Goal: Task Accomplishment & Management: Manage account settings

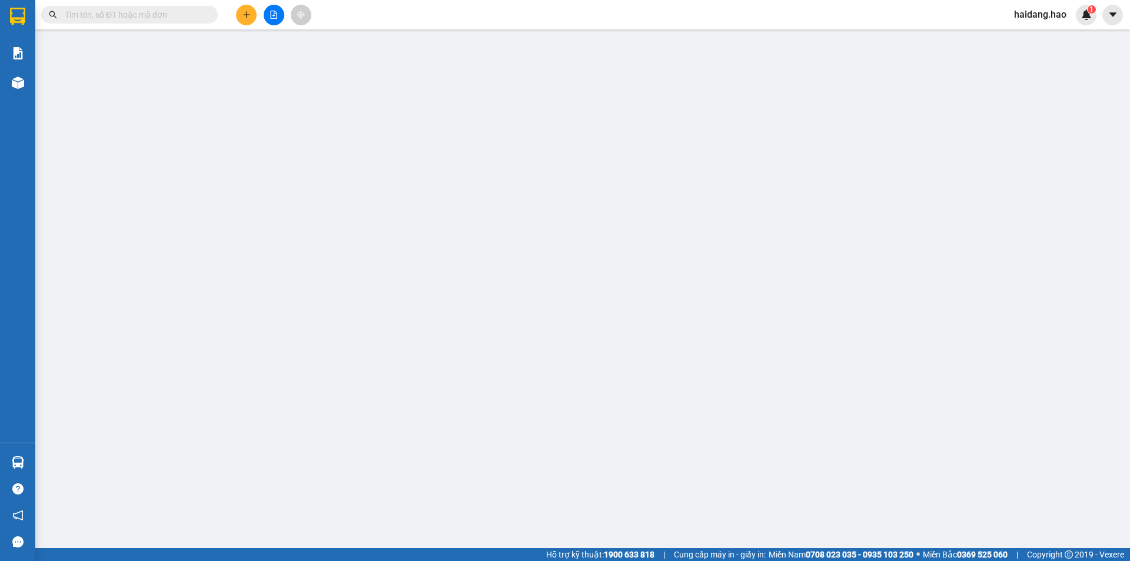
click at [35, 92] on main at bounding box center [565, 274] width 1130 height 548
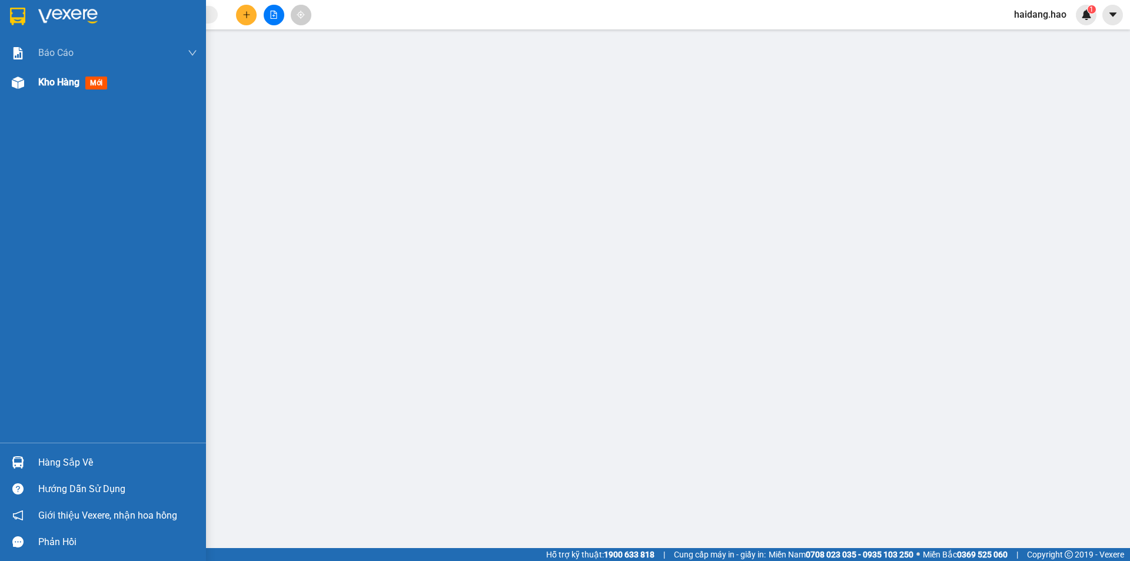
click at [26, 88] on div at bounding box center [18, 82] width 21 height 21
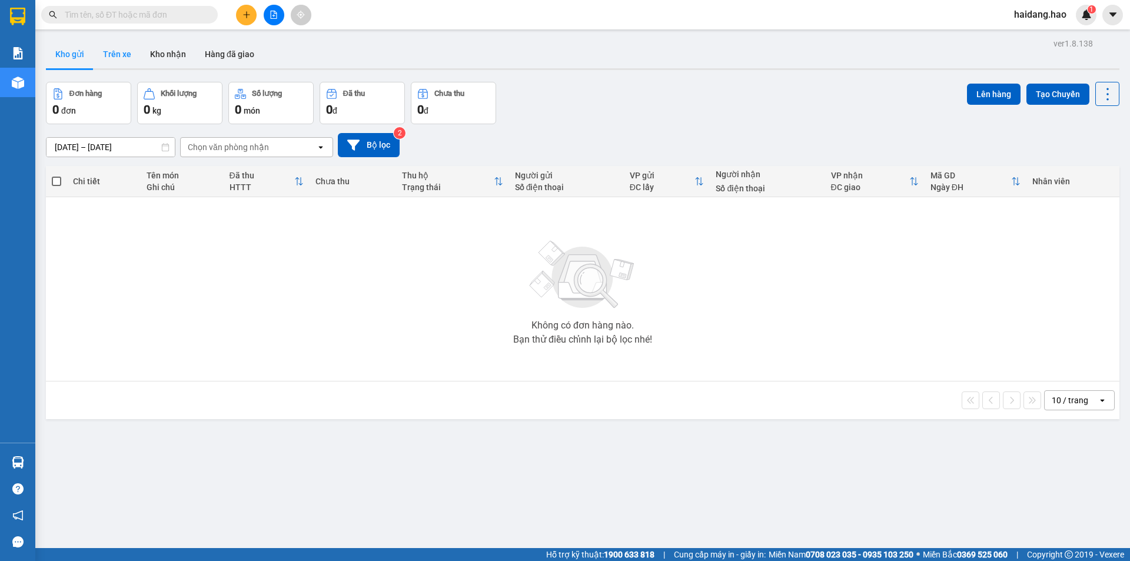
click at [127, 65] on button "Trên xe" at bounding box center [117, 54] width 47 height 28
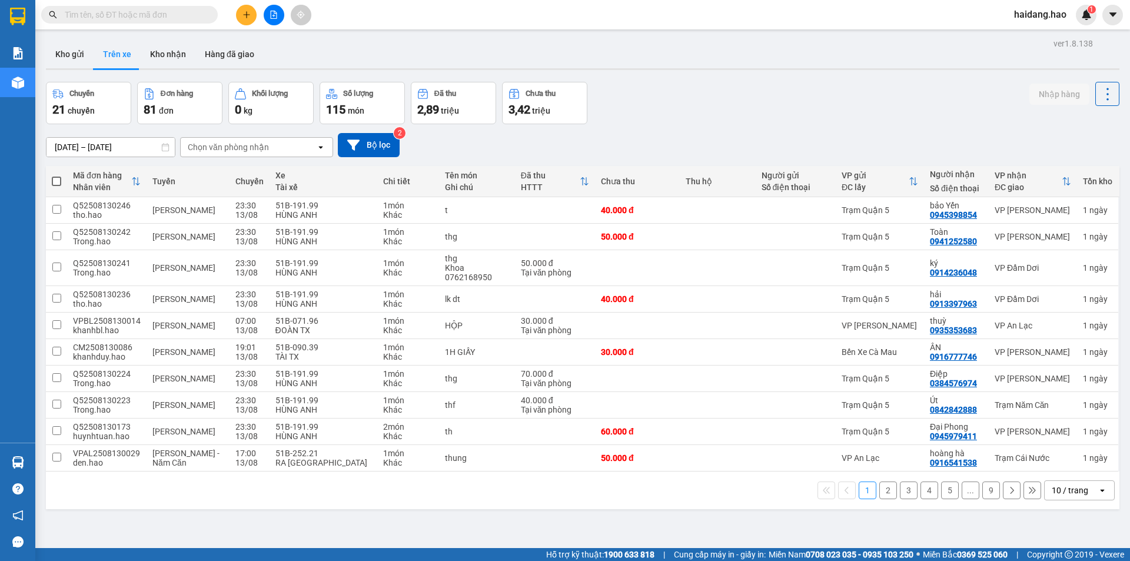
click at [268, 152] on div "Chọn văn phòng nhận" at bounding box center [248, 147] width 135 height 19
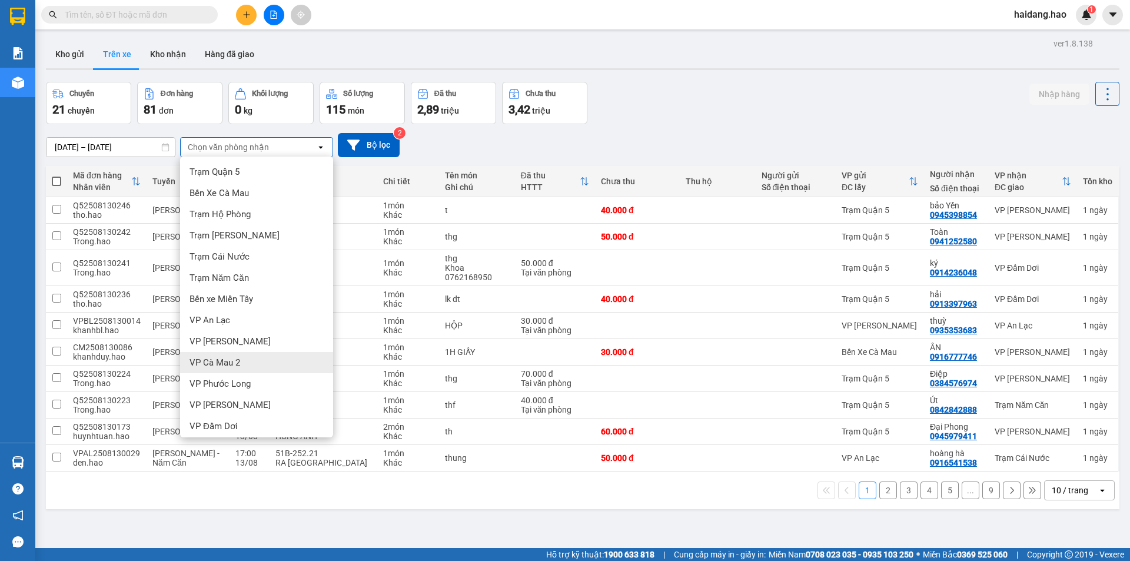
click at [228, 371] on div "VP Cà Mau 2" at bounding box center [256, 362] width 153 height 21
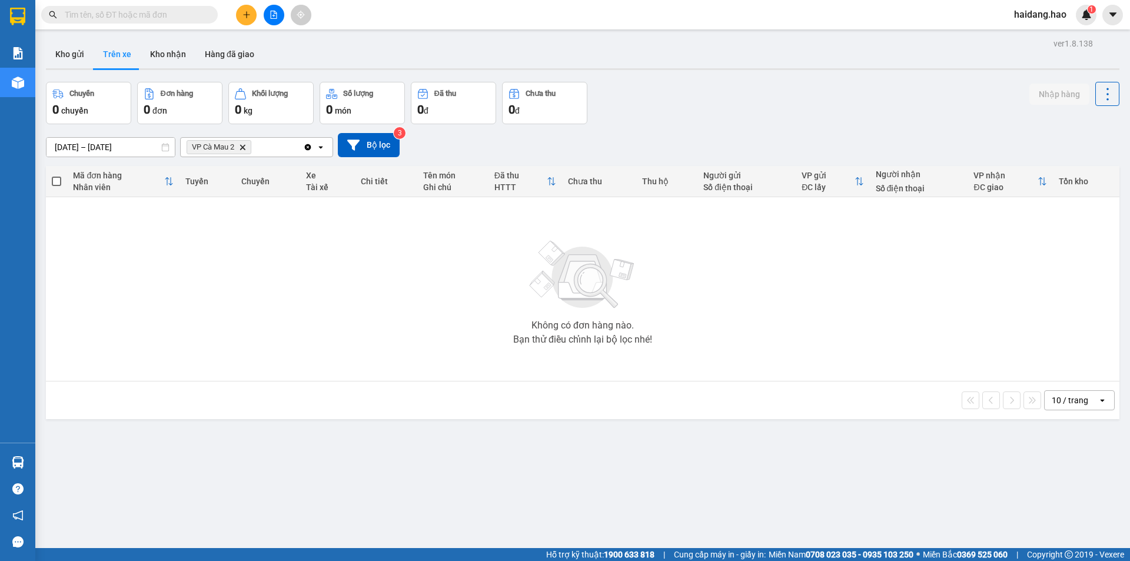
click at [246, 148] on icon "Delete" at bounding box center [242, 147] width 7 height 7
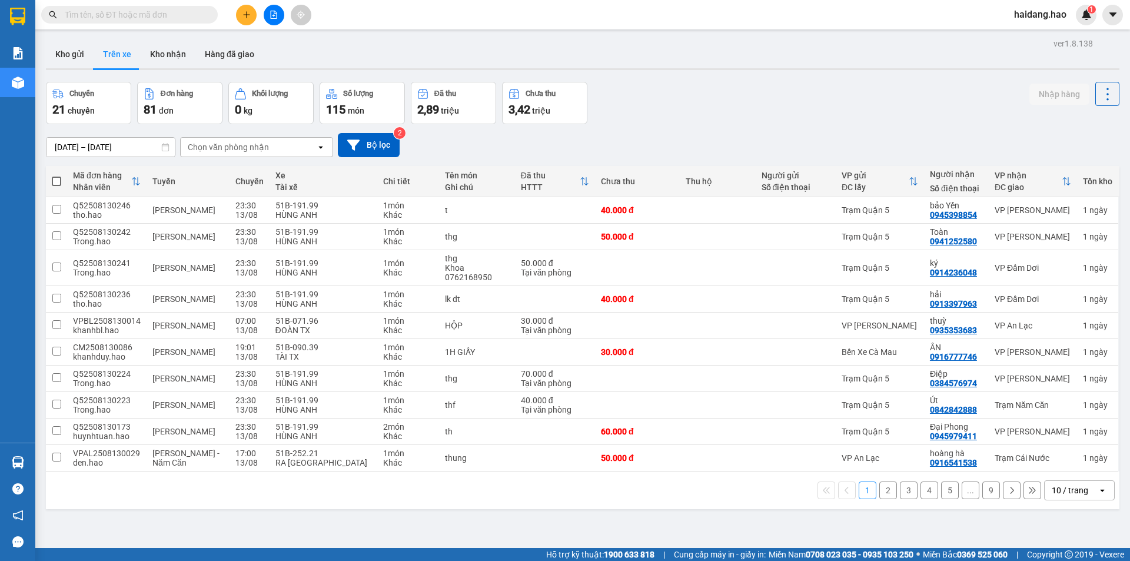
click at [257, 142] on div "Chọn văn phòng nhận" at bounding box center [228, 147] width 81 height 12
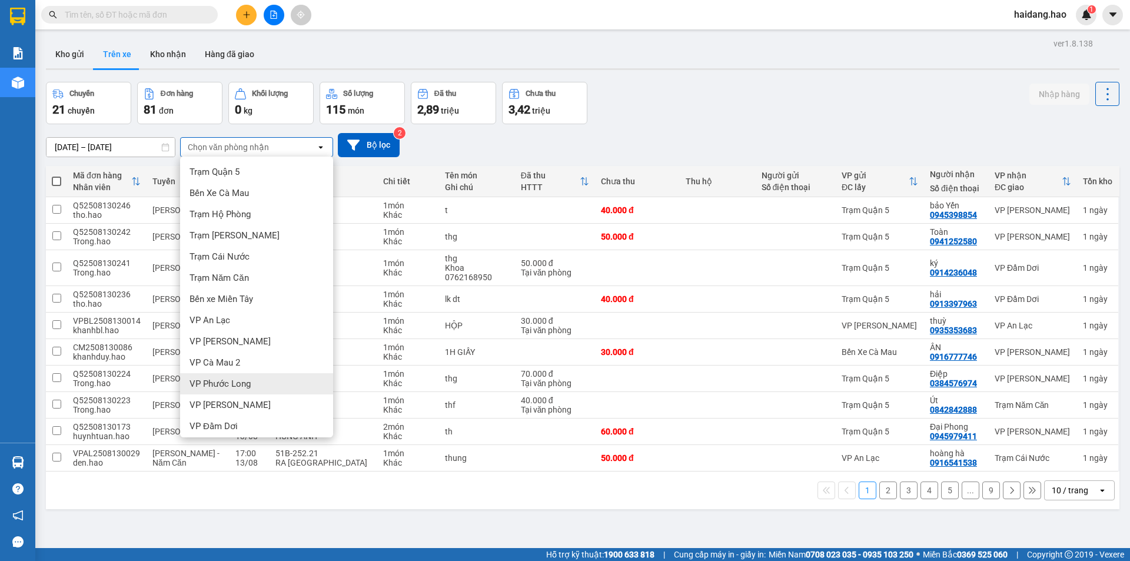
click at [245, 380] on span "VP Phước Long" at bounding box center [220, 384] width 61 height 12
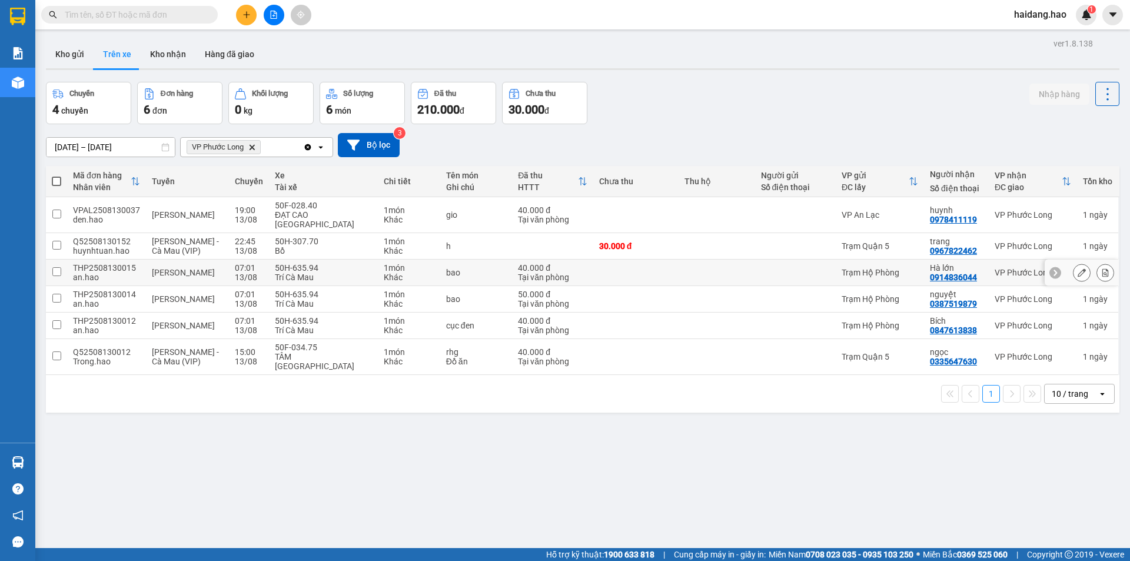
click at [679, 262] on td at bounding box center [717, 273] width 77 height 26
checkbox input "true"
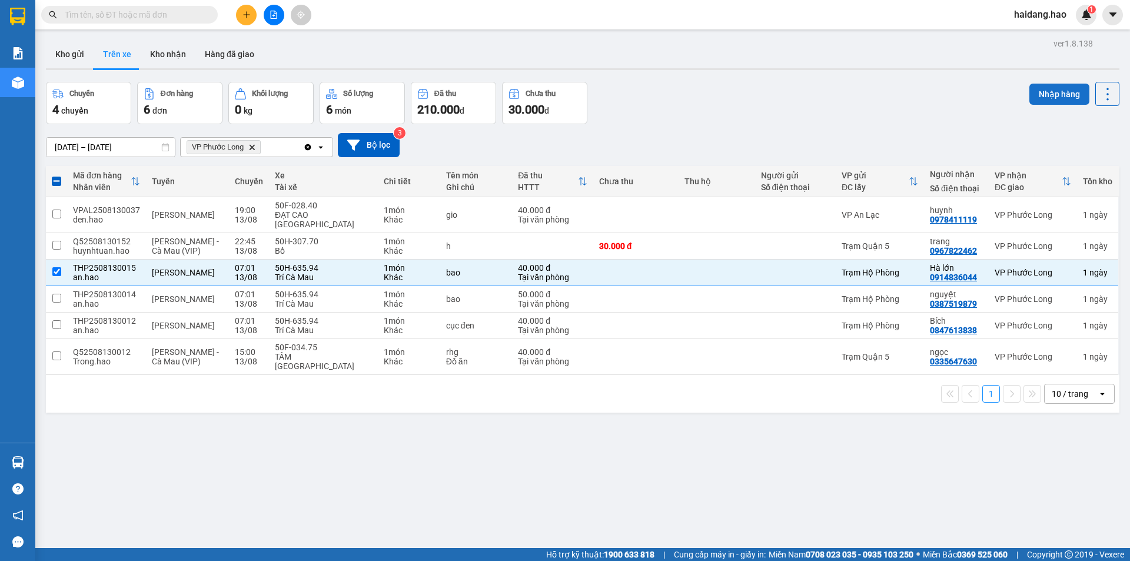
click at [1055, 98] on button "Nhập hàng" at bounding box center [1059, 94] width 60 height 21
click at [931, 290] on div "nguyệt" at bounding box center [956, 294] width 53 height 9
checkbox input "true"
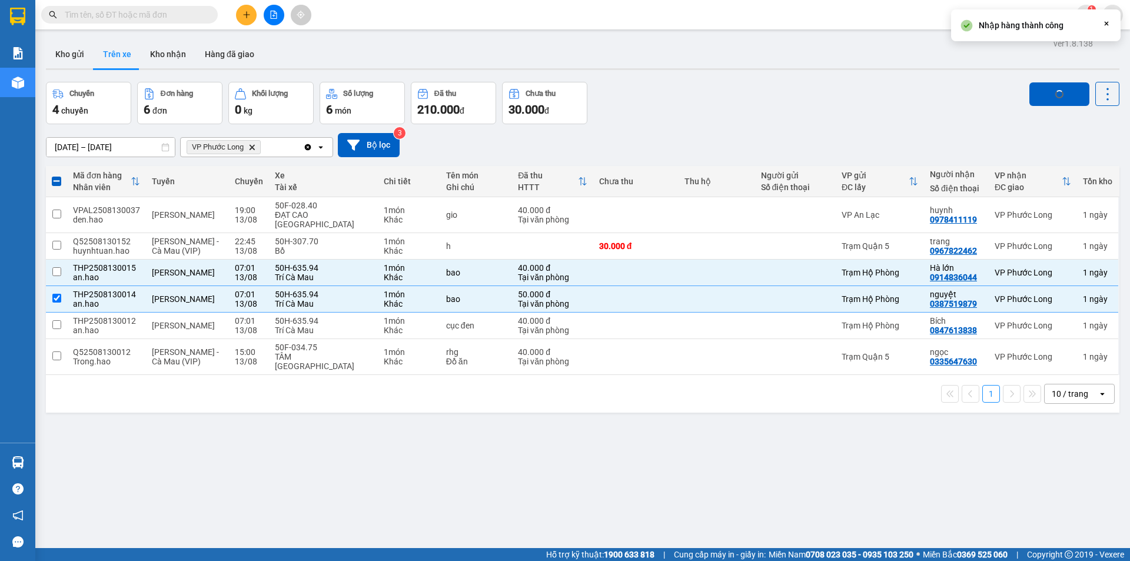
checkbox input "false"
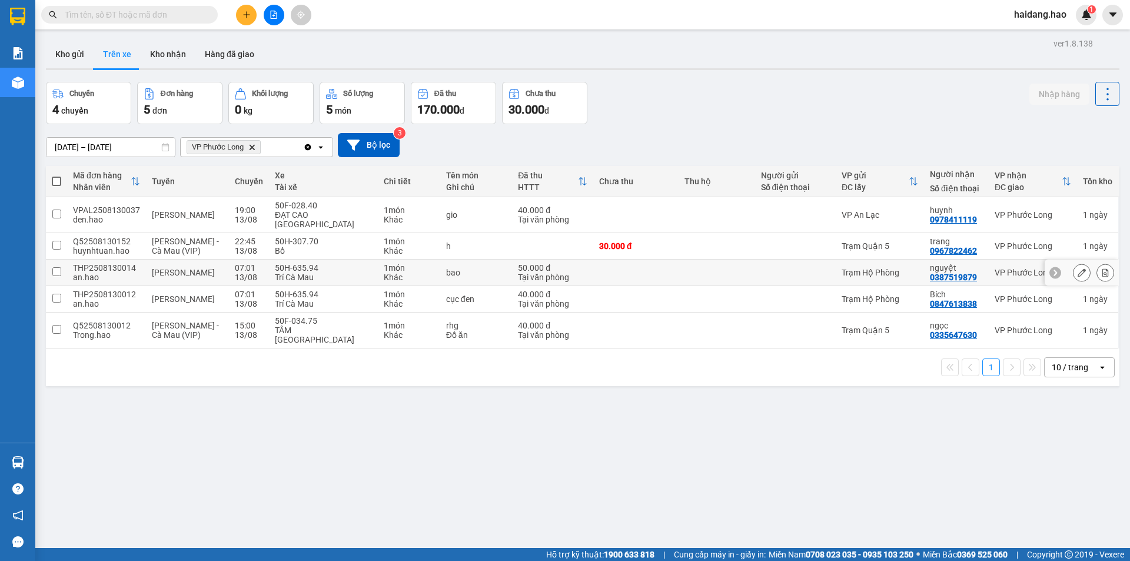
click at [819, 260] on td at bounding box center [795, 273] width 81 height 26
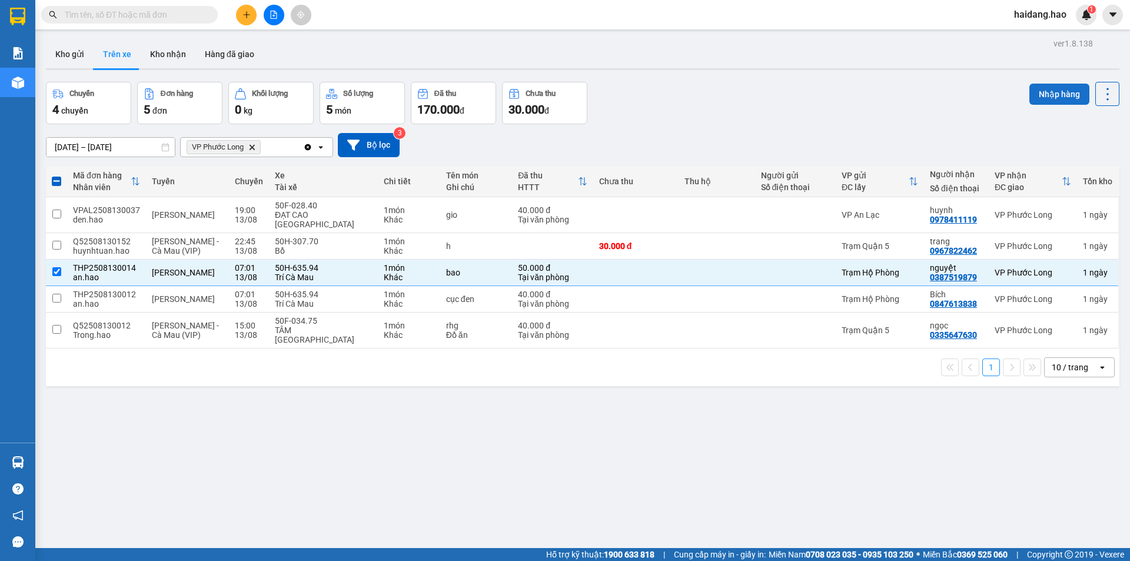
click at [1060, 100] on button "Nhập hàng" at bounding box center [1059, 94] width 60 height 21
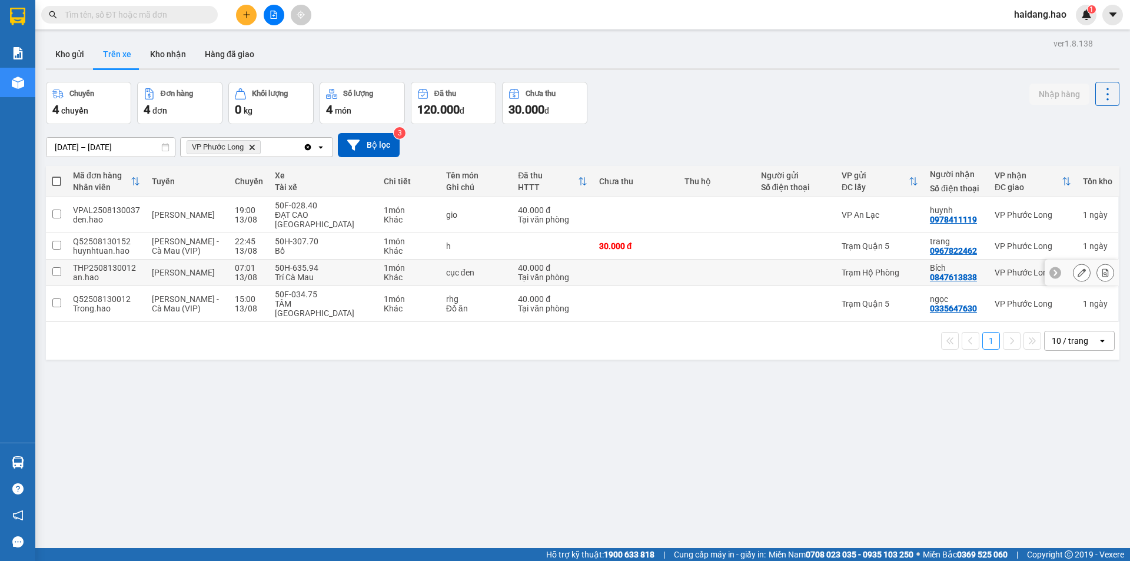
click at [732, 268] on td at bounding box center [717, 273] width 77 height 26
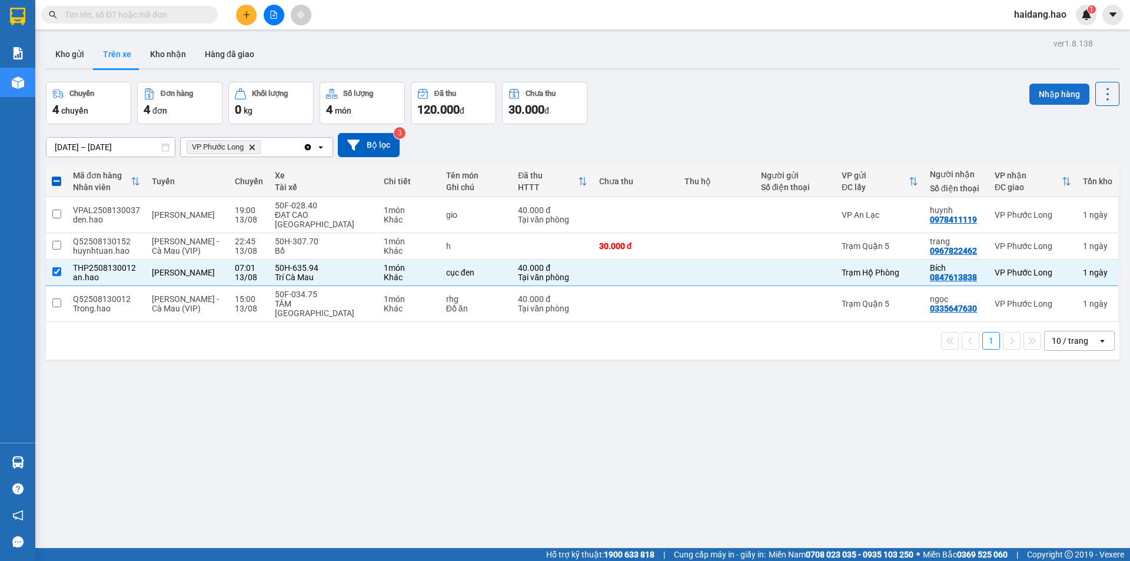
click at [1041, 90] on button "Nhập hàng" at bounding box center [1059, 94] width 60 height 21
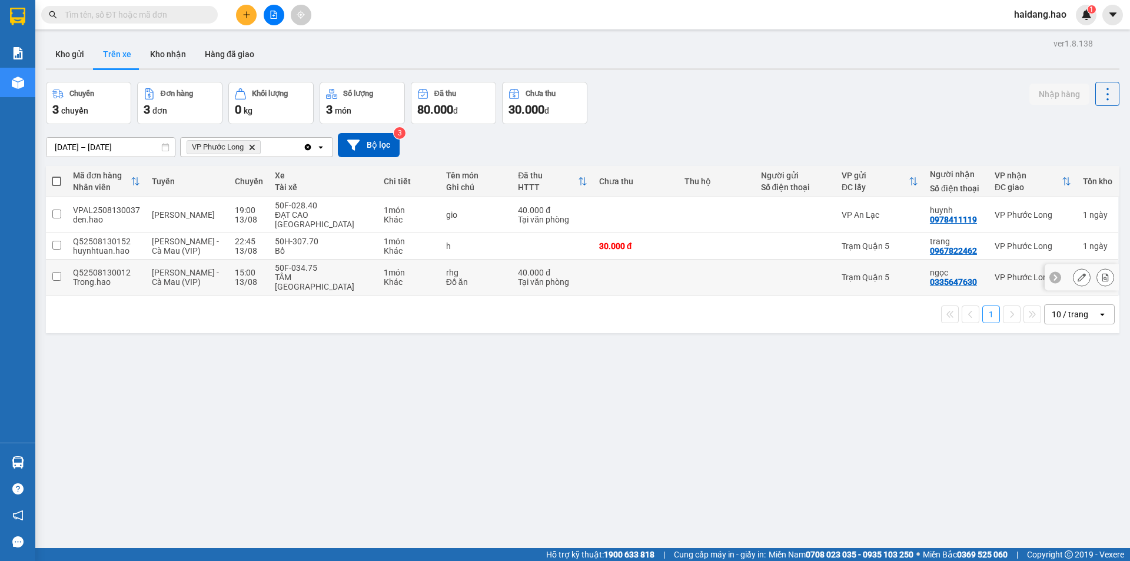
click at [924, 274] on td "ngọc 0335647630" at bounding box center [956, 278] width 65 height 36
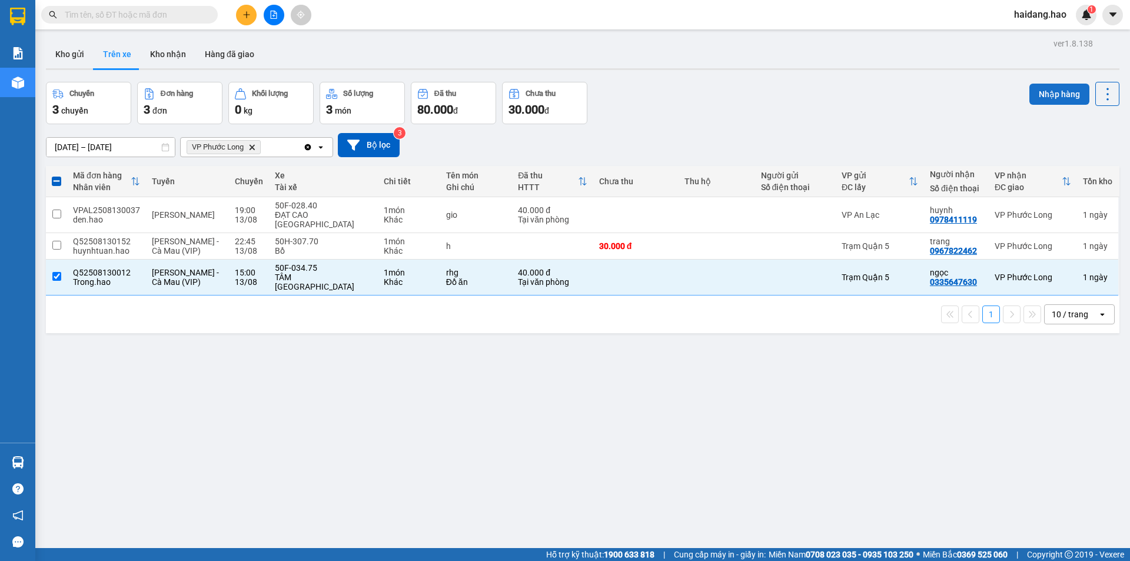
click at [1042, 88] on button "Nhập hàng" at bounding box center [1059, 94] width 60 height 21
checkbox input "false"
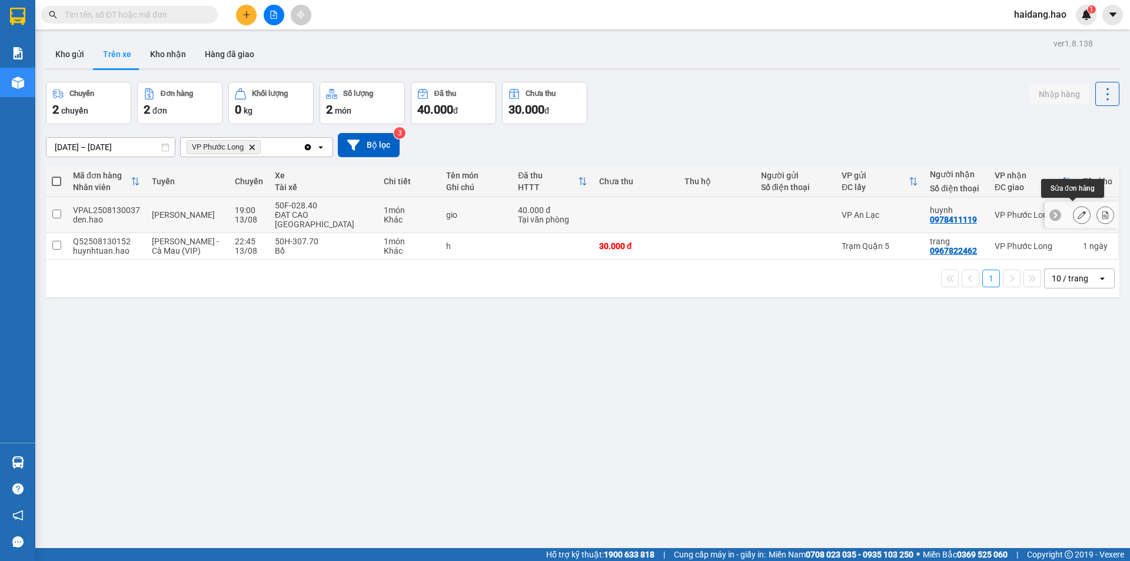
click at [1078, 212] on icon at bounding box center [1082, 215] width 8 height 8
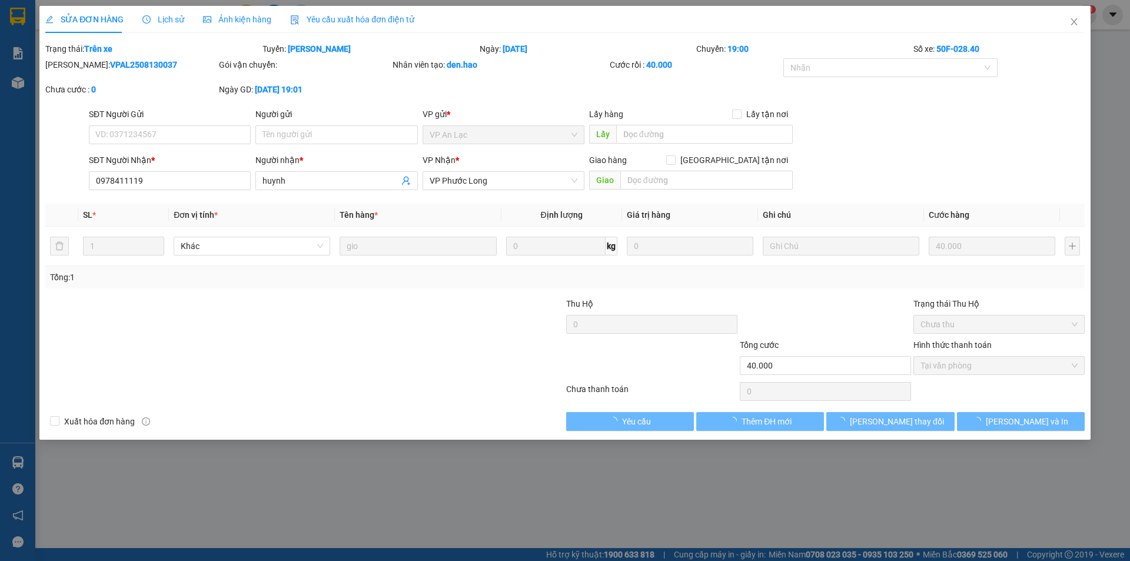
type input "0978411119"
type input "huynh"
type input "40.000"
type input "0"
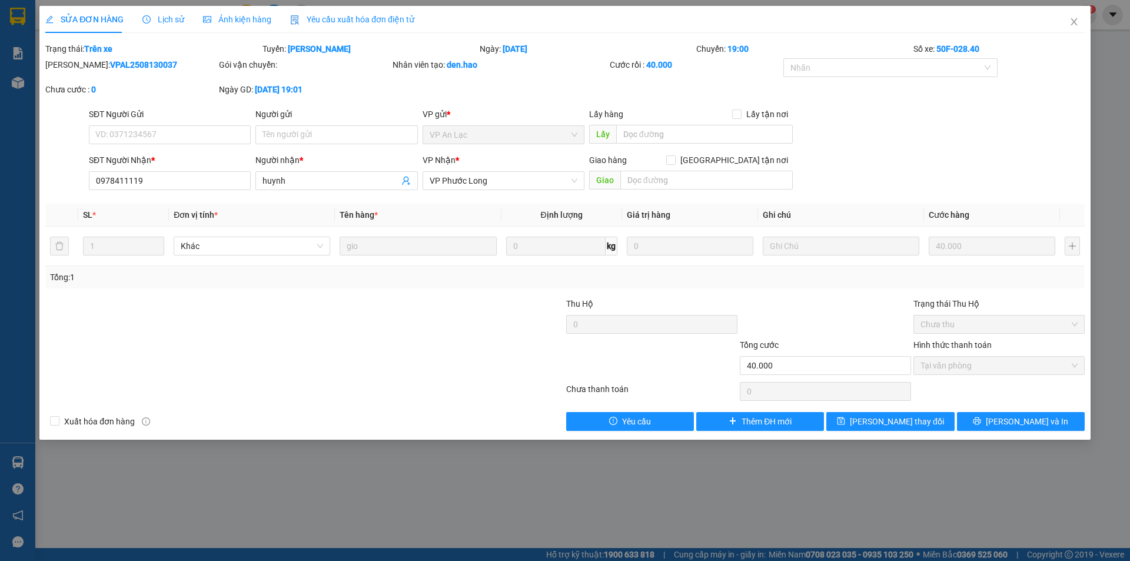
click at [239, 28] on div "Ảnh kiện hàng" at bounding box center [237, 19] width 68 height 27
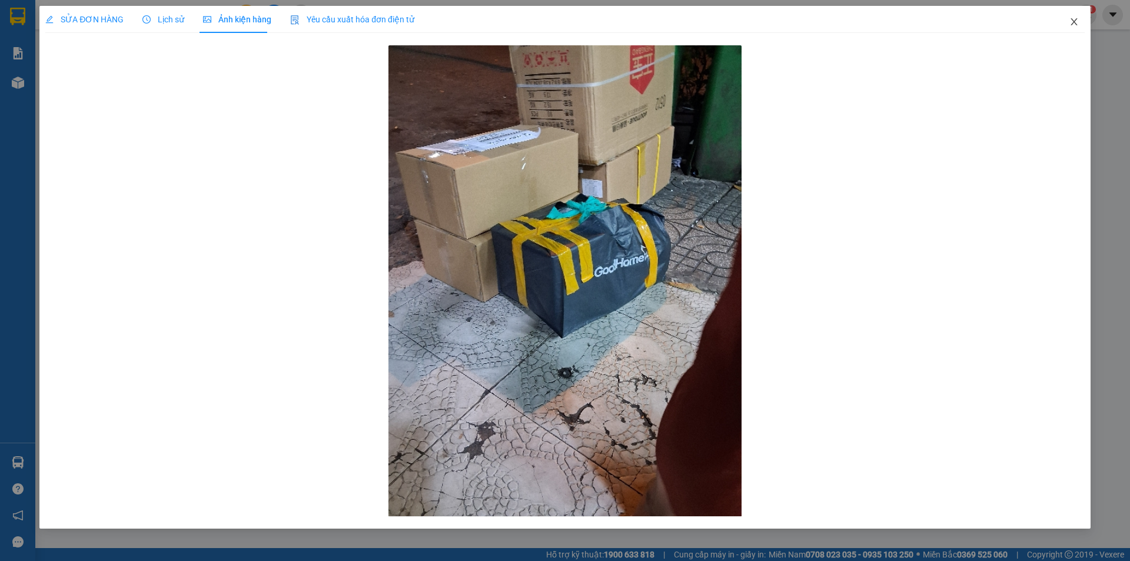
click at [1067, 19] on span "Close" at bounding box center [1074, 22] width 33 height 33
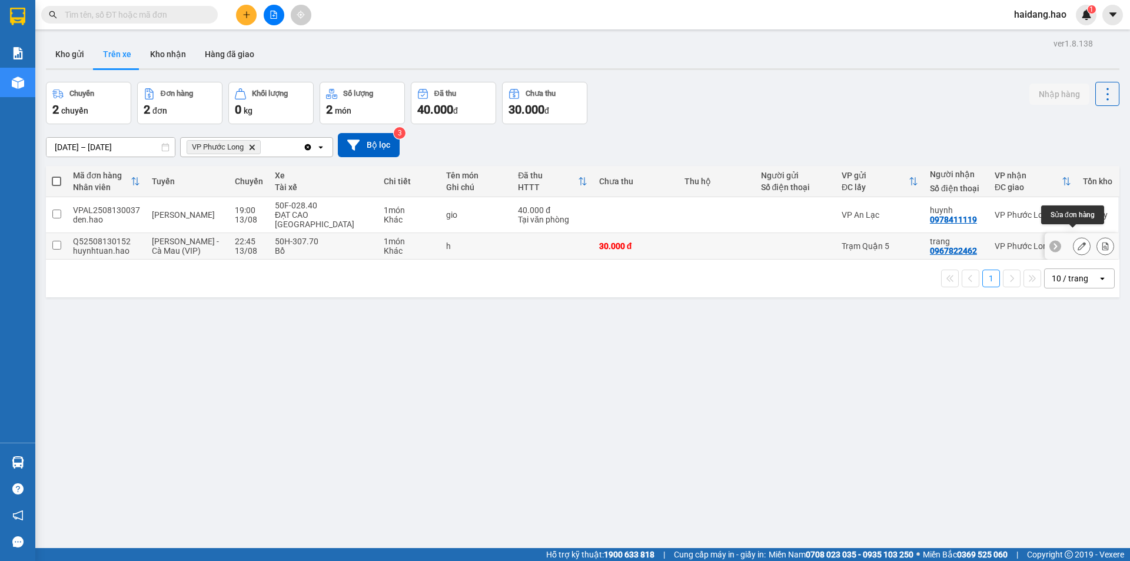
click at [1074, 238] on button at bounding box center [1082, 246] width 16 height 21
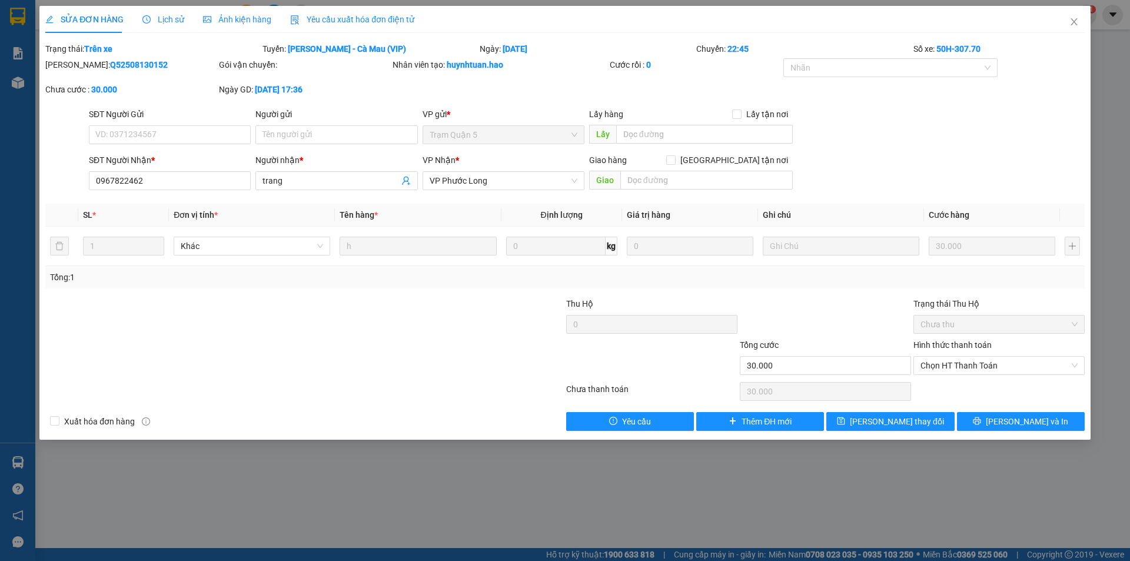
click at [270, 25] on div "SỬA ĐƠN HÀNG Lịch sử Ảnh kiện hàng Yêu cầu xuất hóa đơn điện tử" at bounding box center [229, 19] width 369 height 27
click at [257, 25] on div "Ảnh kiện hàng" at bounding box center [237, 19] width 68 height 13
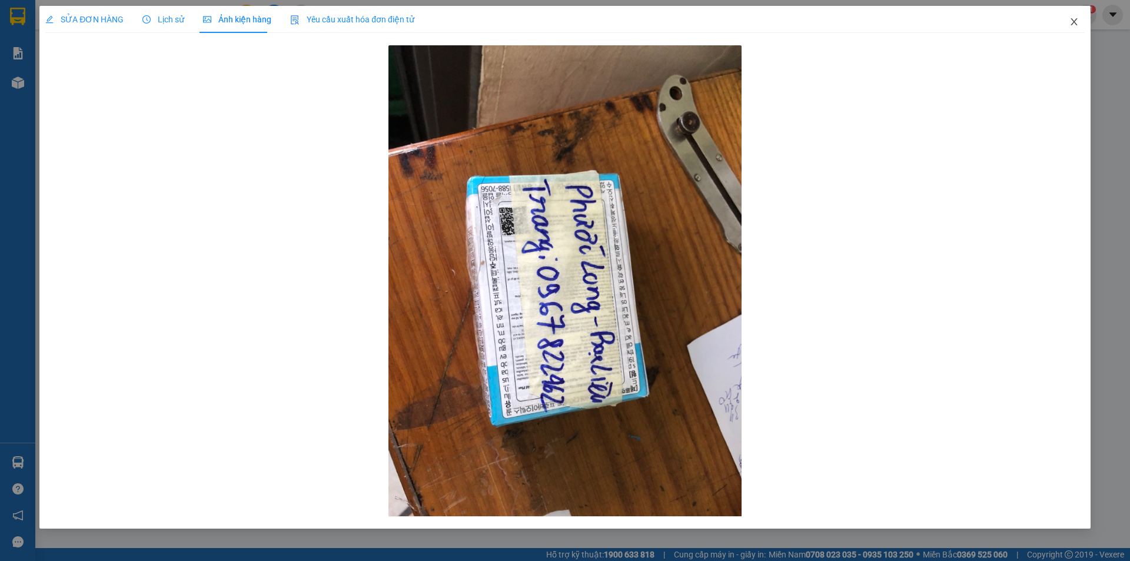
click at [1075, 22] on icon "close" at bounding box center [1073, 21] width 9 height 9
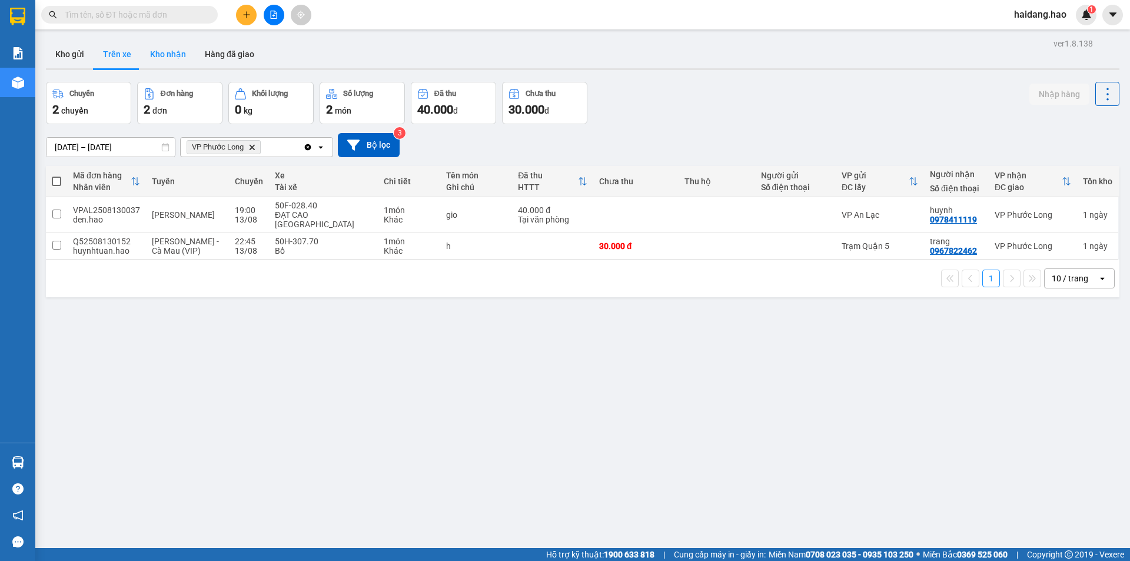
click at [184, 68] on button "Kho nhận" at bounding box center [168, 54] width 55 height 28
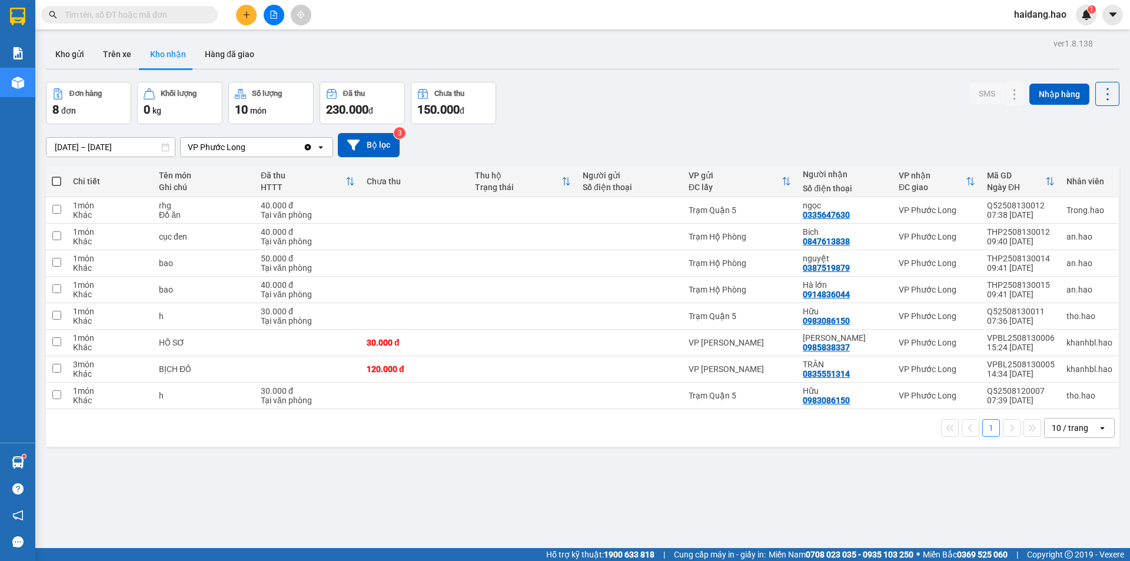
click at [507, 16] on div "Kết quả tìm kiếm ( 0 ) Bộ lọc No Data haidang.hao 1" at bounding box center [565, 14] width 1130 height 29
drag, startPoint x: 507, startPoint y: 16, endPoint x: 492, endPoint y: 42, distance: 30.3
click at [485, 8] on div "Kết quả tìm kiếm ( 0 ) Bộ lọc No Data haidang.hao 1" at bounding box center [565, 14] width 1130 height 29
drag, startPoint x: 492, startPoint y: 42, endPoint x: 500, endPoint y: 34, distance: 11.2
click at [493, 41] on section "Kết quả tìm kiếm ( 0 ) Bộ lọc No Data haidang.hao 1 Báo cáo BC tiền công nợ Báo…" at bounding box center [565, 280] width 1130 height 561
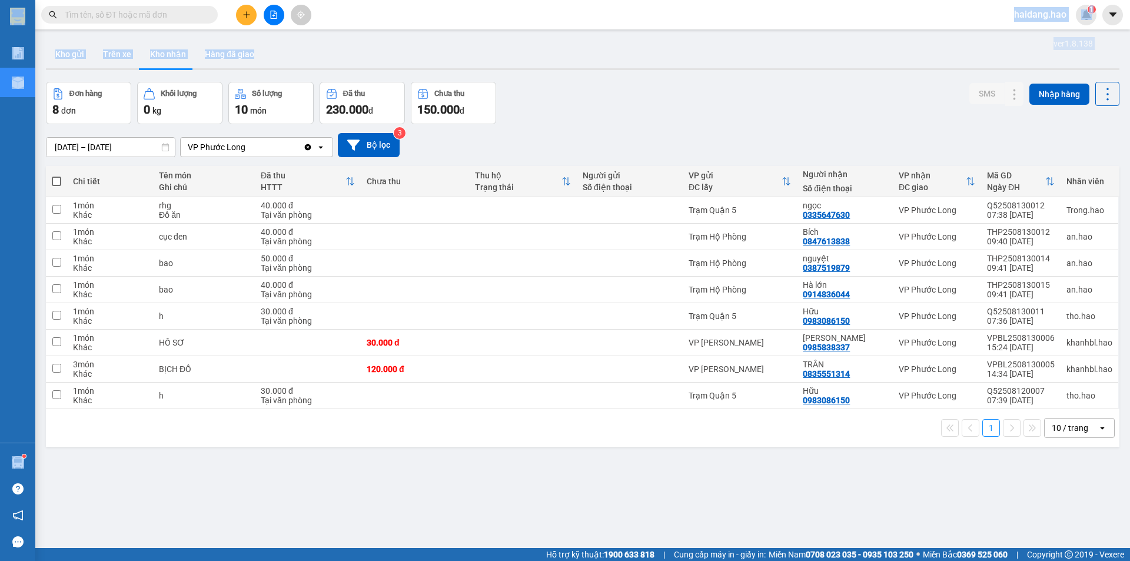
click at [502, 36] on div "ver 1.8.138 Kho gửi Trên xe Kho nhận Hàng đã giao Đơn hàng 8 đơn Khối lượng 0 k…" at bounding box center [582, 315] width 1083 height 561
drag, startPoint x: 108, startPoint y: 52, endPoint x: 132, endPoint y: 55, distance: 23.8
click at [108, 52] on button "Trên xe" at bounding box center [117, 54] width 47 height 28
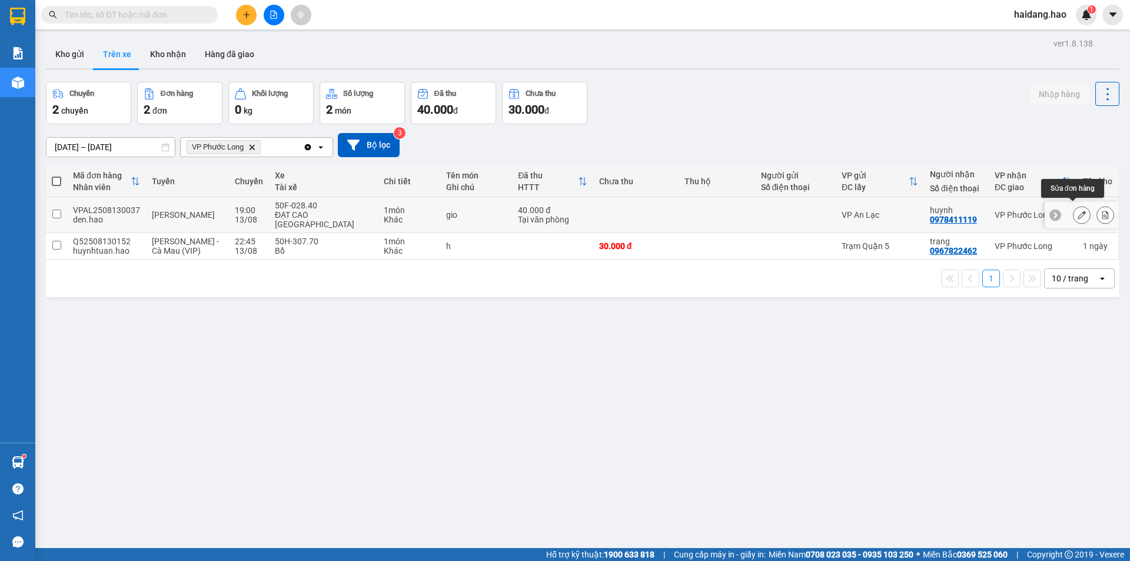
click at [1074, 205] on button at bounding box center [1082, 215] width 16 height 21
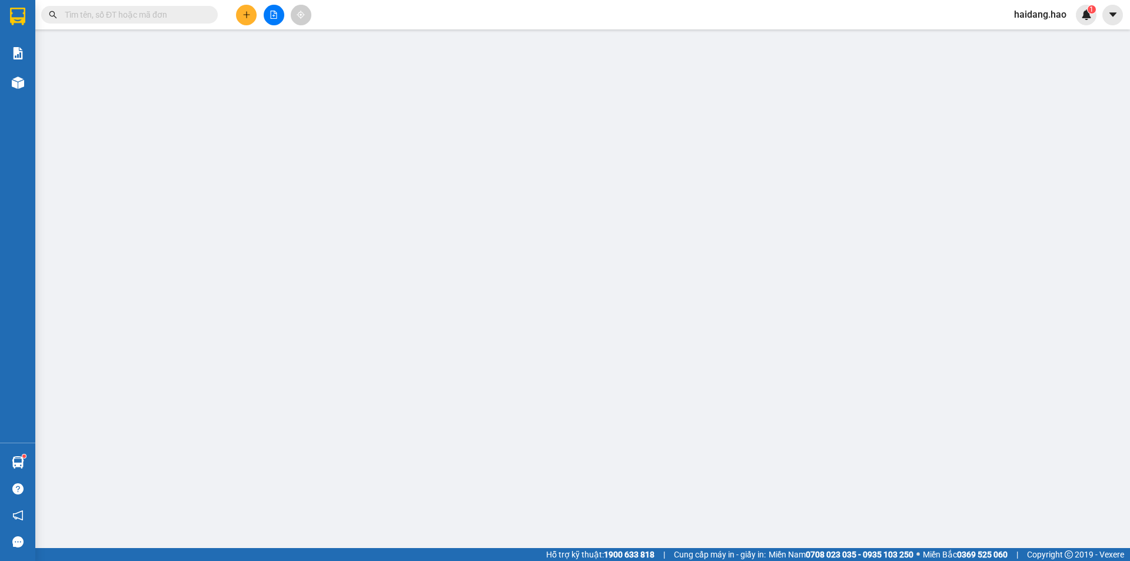
type input "0978411119"
type input "huynh"
type input "40.000"
type input "0"
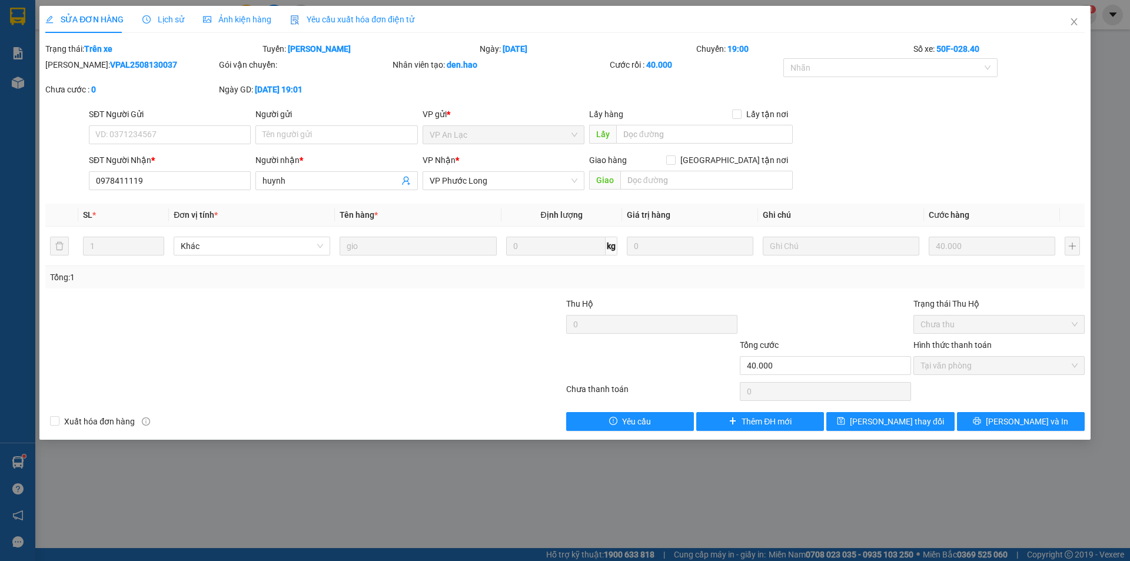
click at [244, 15] on span "Ảnh kiện hàng" at bounding box center [237, 19] width 68 height 9
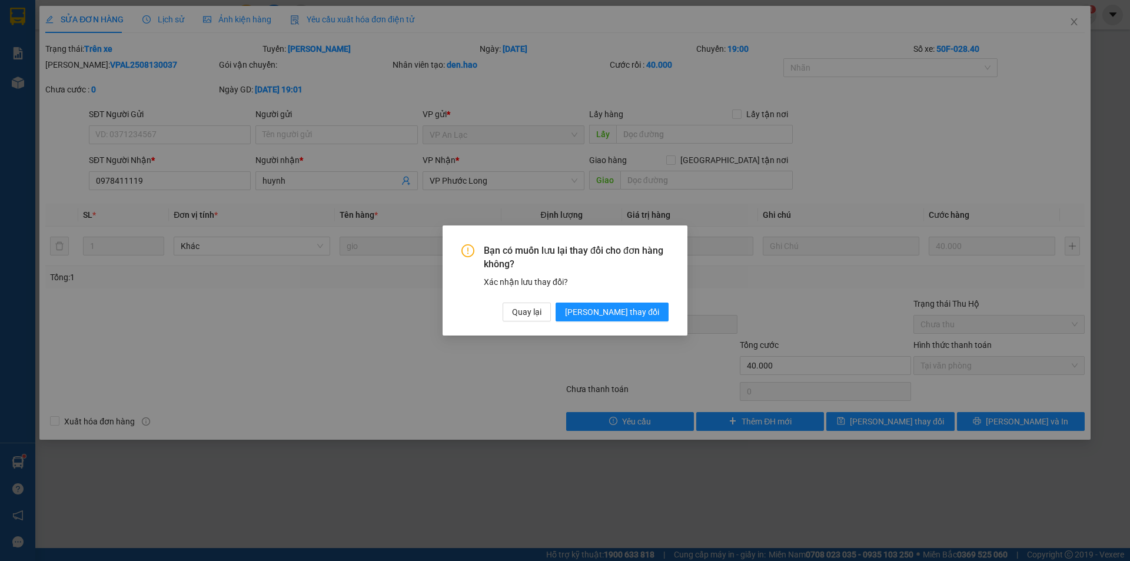
click at [655, 366] on div "Bạn có muốn lưu lại thay đổi cho đơn hàng không? Xác nhận lưu thay đổi? Quay lạ…" at bounding box center [565, 280] width 1130 height 561
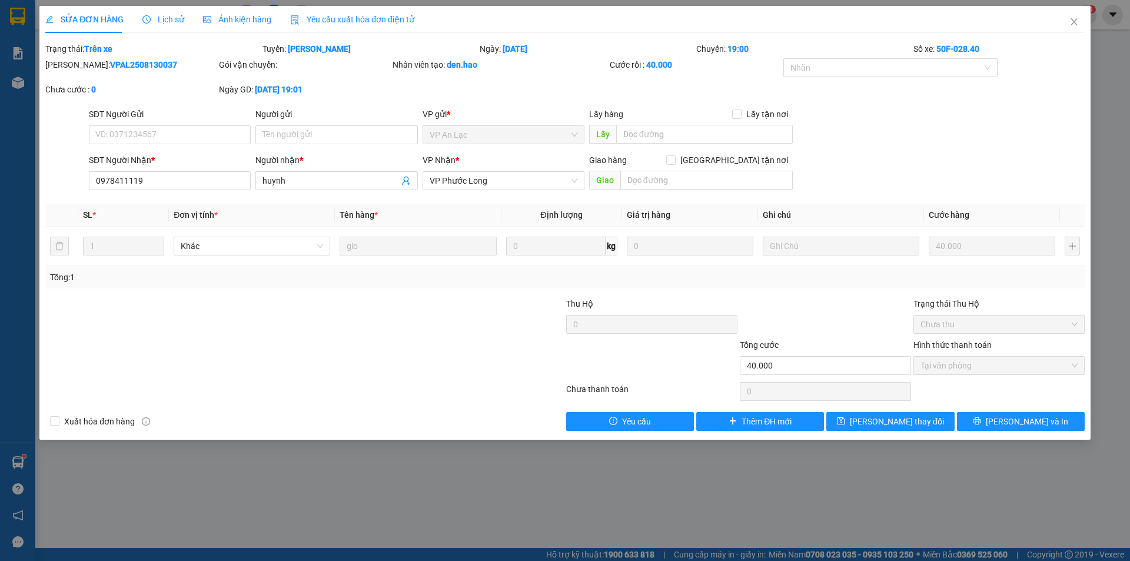
click at [239, 31] on div "Ảnh kiện hàng" at bounding box center [237, 19] width 68 height 27
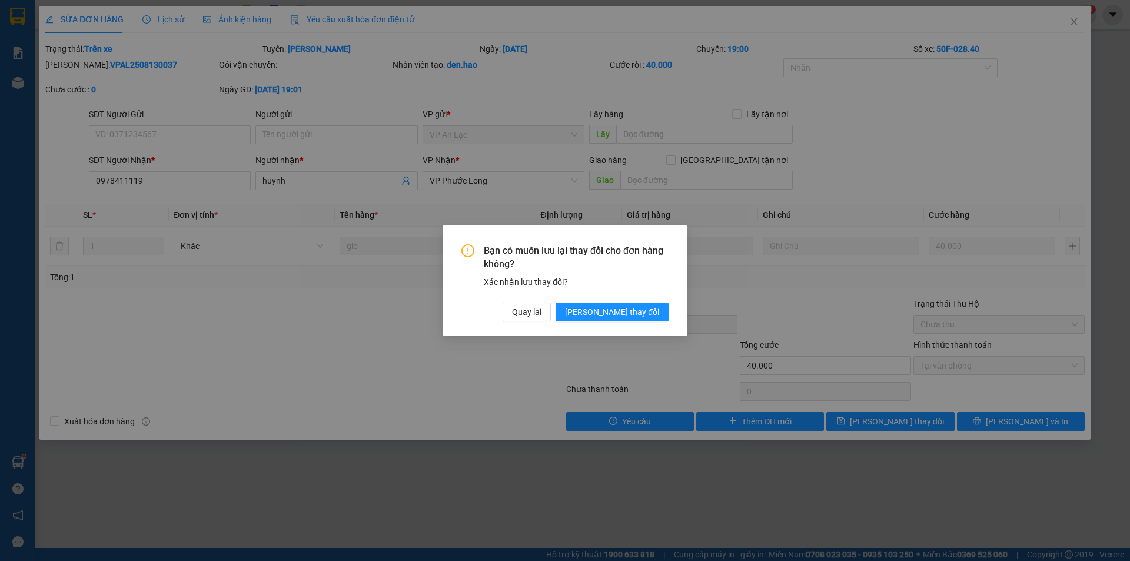
click at [210, 50] on div "Bạn có muốn lưu lại thay đổi cho đơn hàng không? Xác nhận lưu thay đổi? Quay lạ…" at bounding box center [565, 280] width 1130 height 561
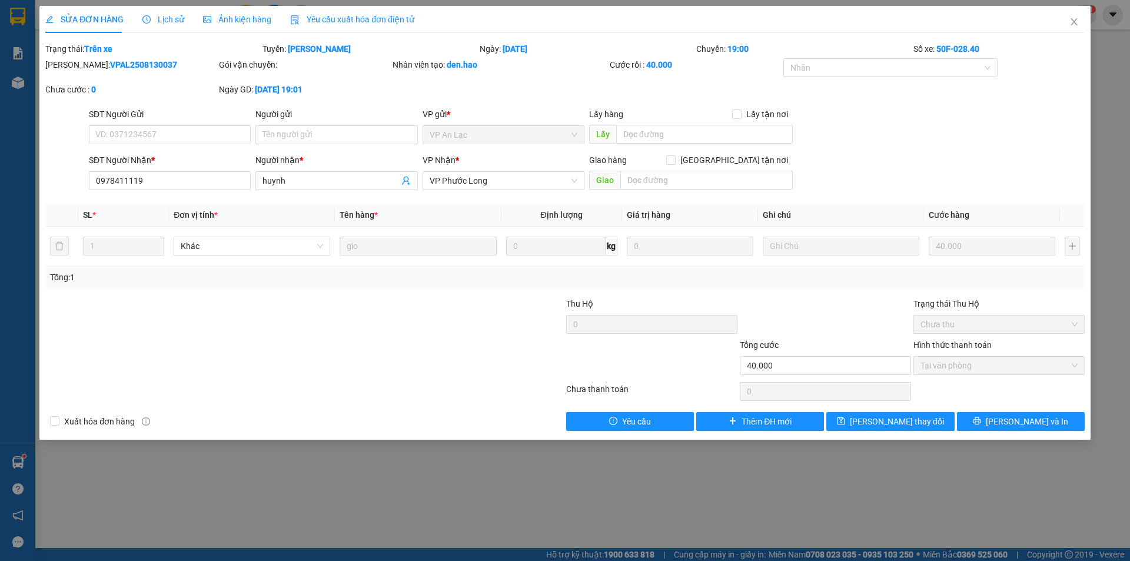
click at [159, 16] on span "Lịch sử" at bounding box center [163, 19] width 42 height 9
click at [1074, 15] on span "Close" at bounding box center [1074, 22] width 33 height 33
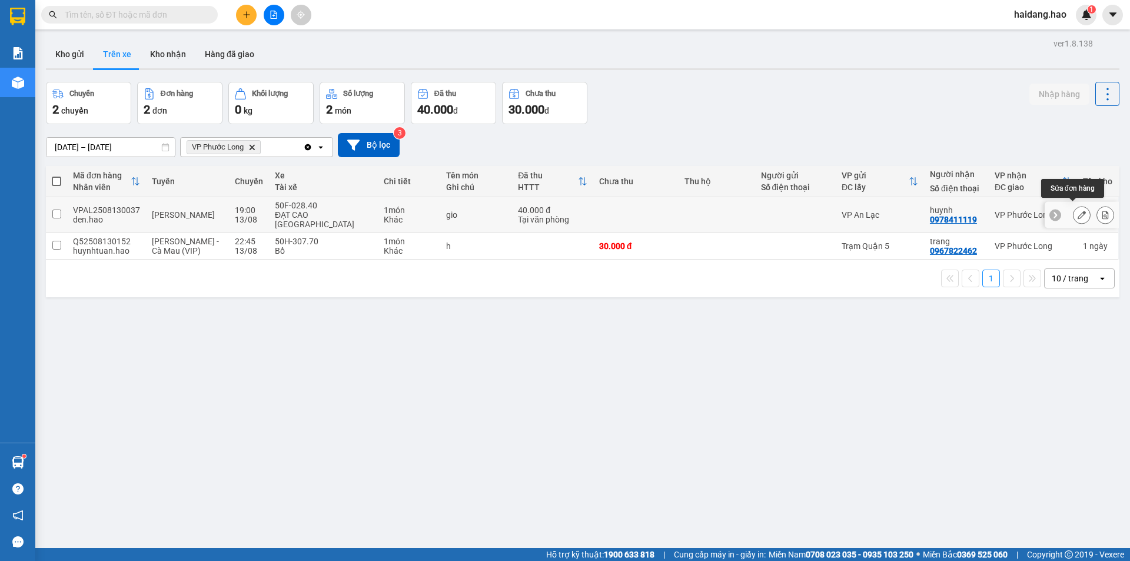
click at [1075, 215] on button at bounding box center [1082, 215] width 16 height 21
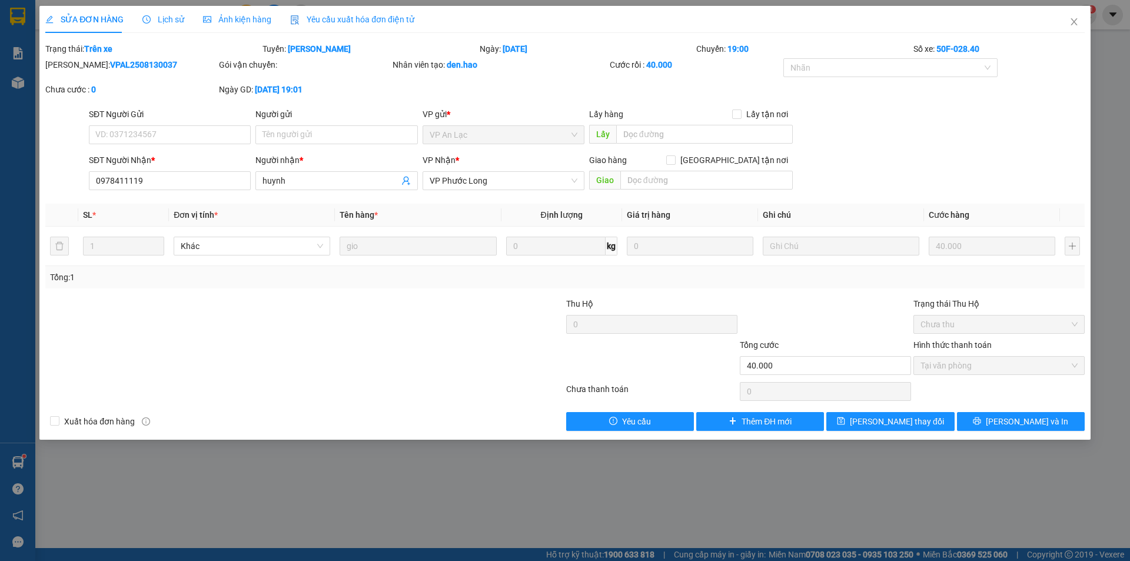
click at [214, 15] on span "Ảnh kiện hàng" at bounding box center [237, 19] width 68 height 9
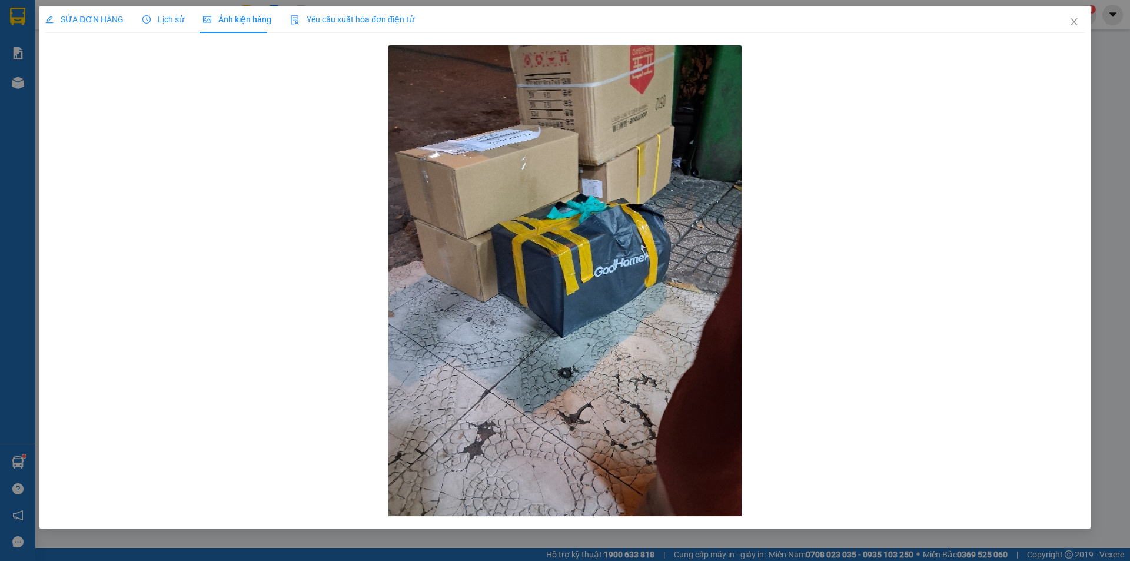
click at [899, 271] on div at bounding box center [564, 280] width 1039 height 477
click at [1074, 19] on icon "close" at bounding box center [1073, 21] width 9 height 9
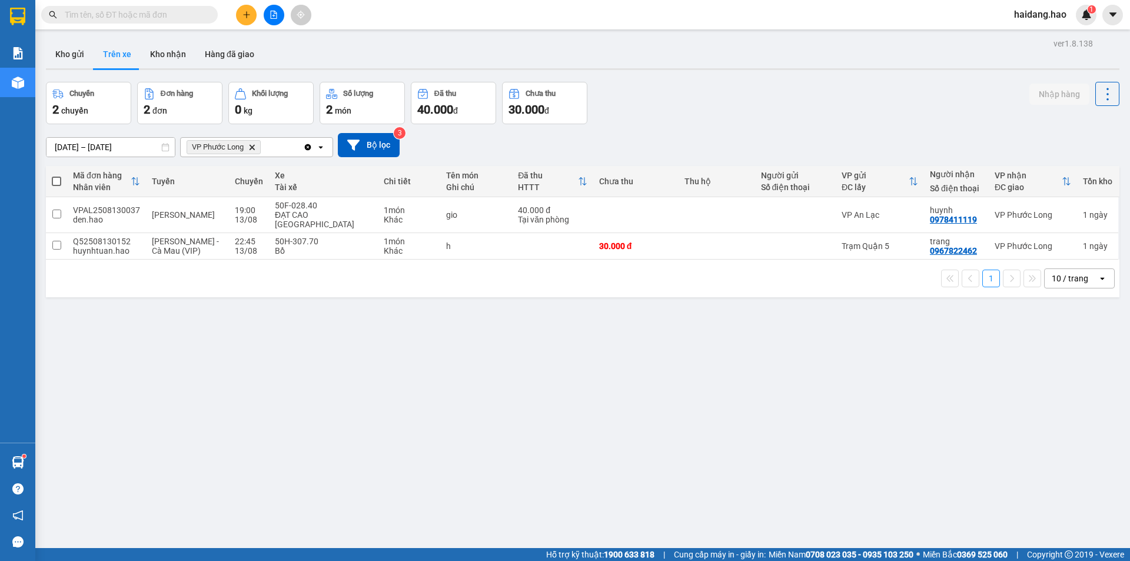
click at [410, 383] on div "ver 1.8.138 Kho gửi Trên xe Kho nhận Hàng đã giao Chuyến 2 chuyến Đơn hàng 2 đơ…" at bounding box center [582, 315] width 1083 height 561
click at [168, 21] on span at bounding box center [129, 15] width 177 height 18
click at [168, 15] on input "text" at bounding box center [134, 14] width 139 height 13
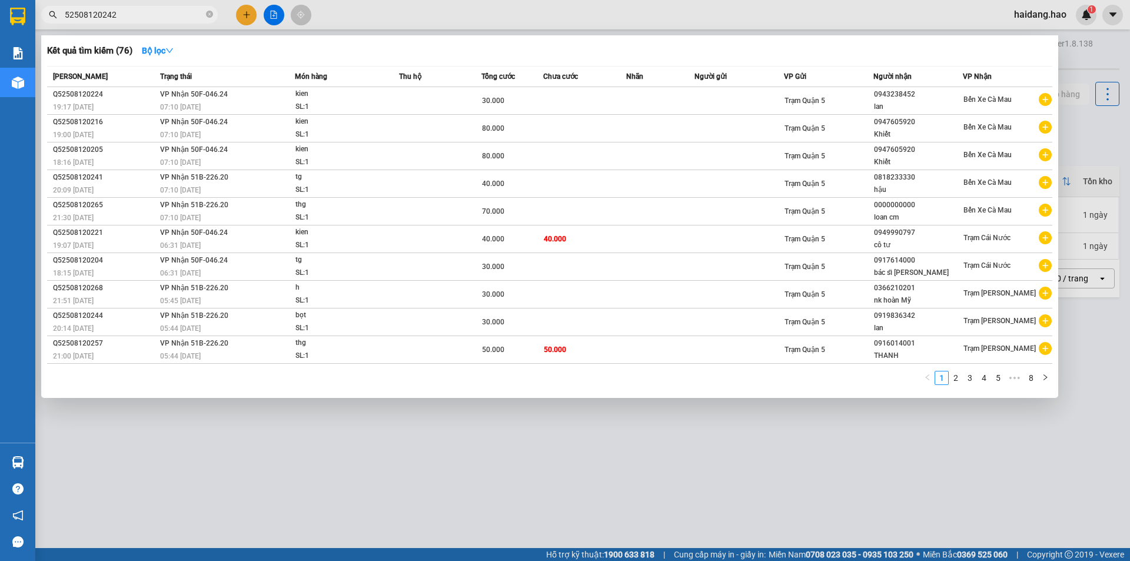
type input "52508120242"
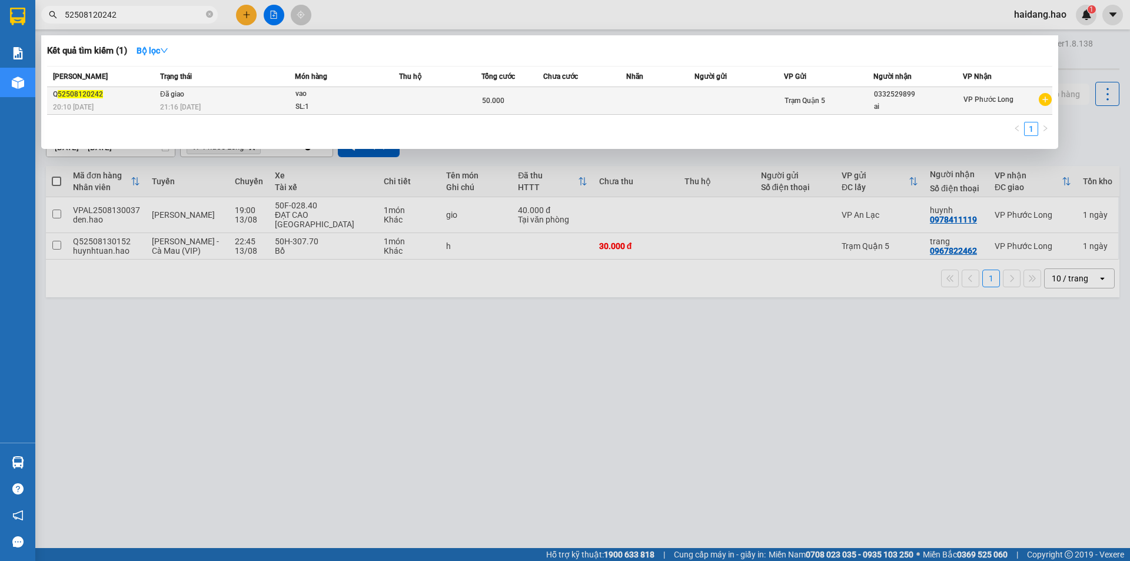
click at [486, 102] on span "50.000" at bounding box center [493, 101] width 22 height 8
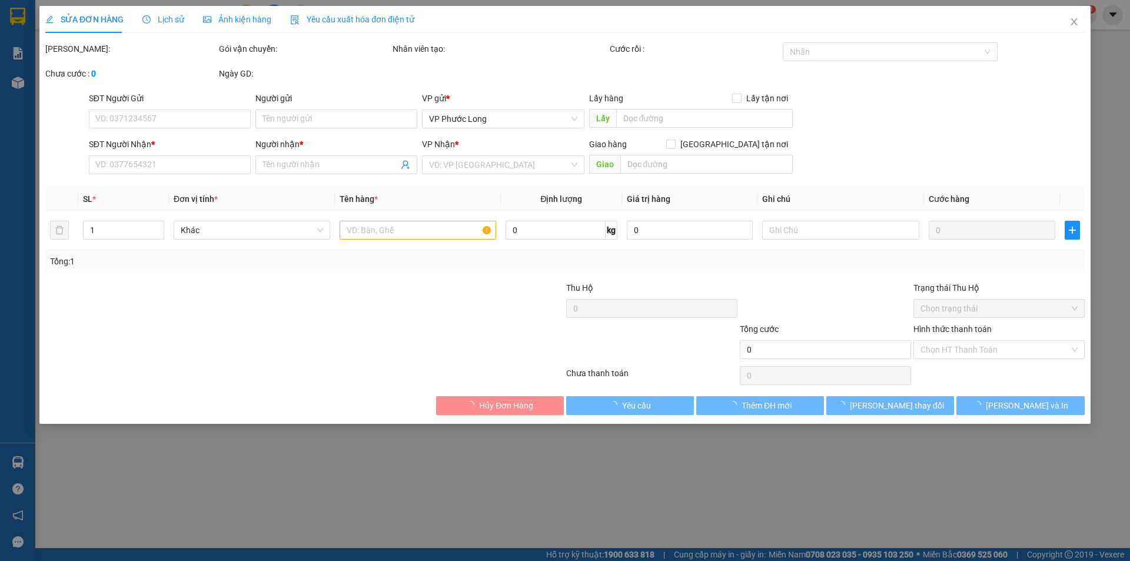
type input "0332529899"
type input "ai"
type input "50.000"
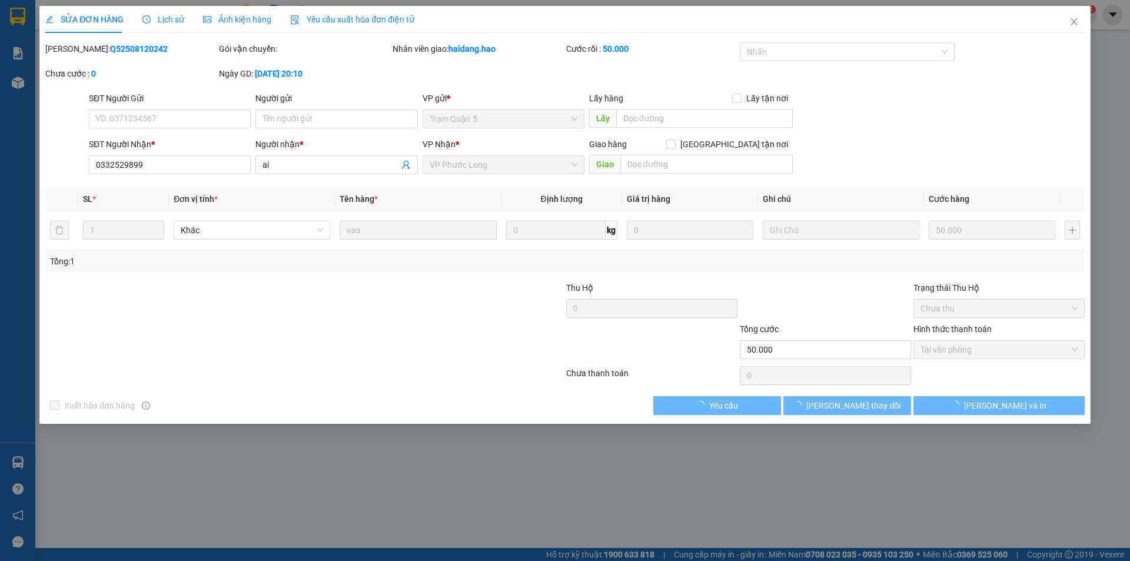
drag, startPoint x: 228, startPoint y: 18, endPoint x: 401, endPoint y: 24, distance: 173.7
click at [247, 18] on span "Ảnh kiện hàng" at bounding box center [237, 19] width 68 height 9
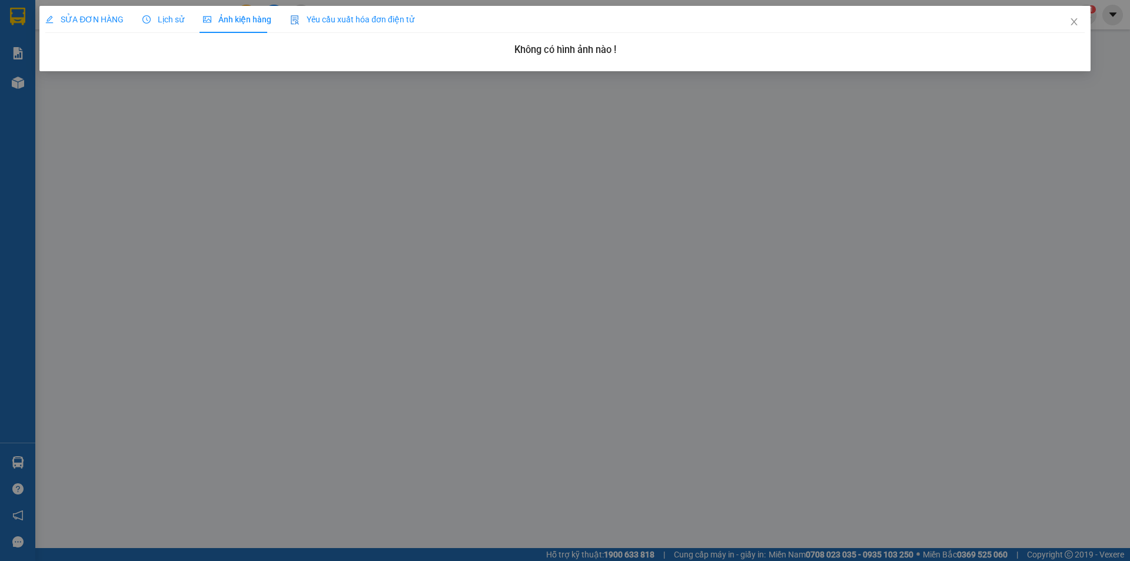
click at [349, 11] on div "Yêu cầu xuất hóa đơn điện tử" at bounding box center [352, 19] width 124 height 27
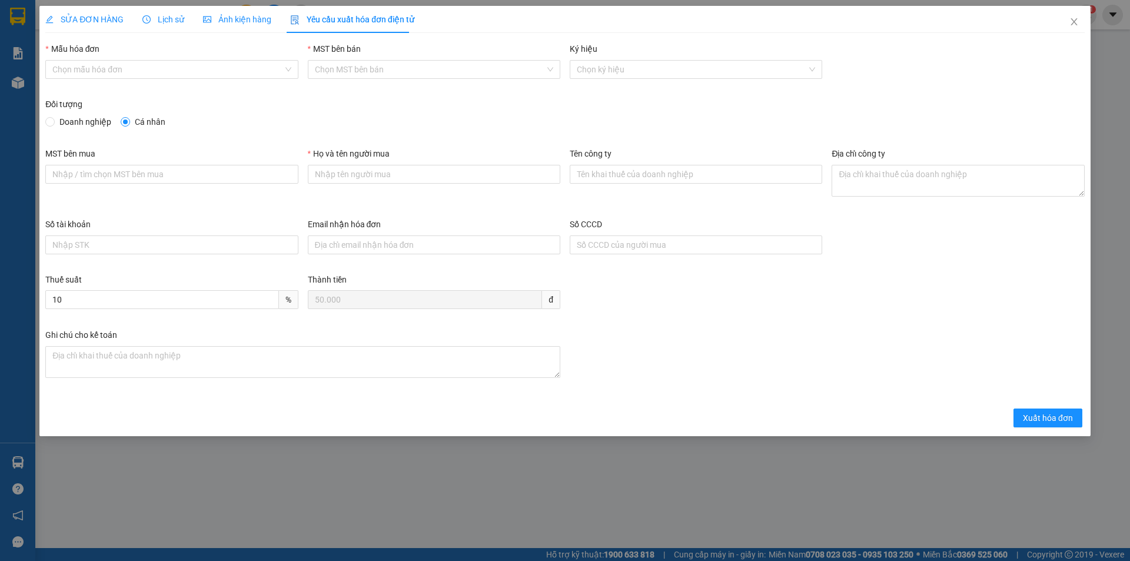
click at [183, 24] on div "SỬA ĐƠN HÀNG Lịch sử Ảnh kiện hàng Yêu cầu xuất hóa đơn điện tử" at bounding box center [229, 19] width 369 height 27
click at [251, 17] on span "Ảnh kiện hàng" at bounding box center [237, 19] width 68 height 9
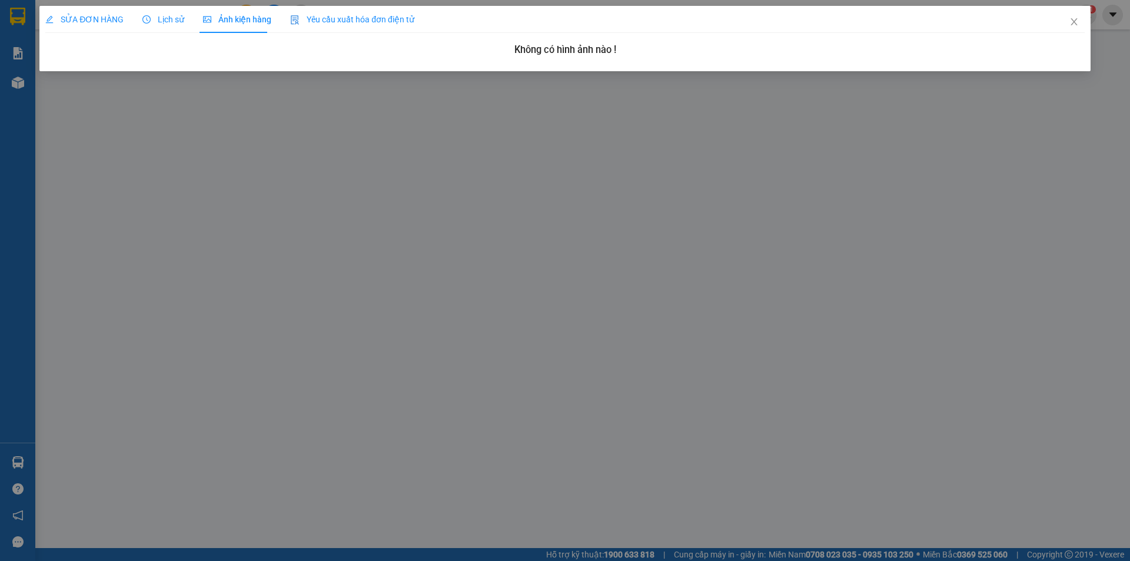
drag, startPoint x: 113, startPoint y: 37, endPoint x: 99, endPoint y: 21, distance: 21.3
click at [112, 30] on div "SỬA ĐƠN HÀNG Lịch sử Ảnh kiện hàng Yêu cầu xuất hóa đơn điện tử Total Paid Fee …" at bounding box center [564, 34] width 1039 height 57
drag, startPoint x: 99, startPoint y: 21, endPoint x: 536, endPoint y: 11, distance: 436.3
click at [110, 21] on span "SỬA ĐƠN HÀNG" at bounding box center [84, 19] width 78 height 9
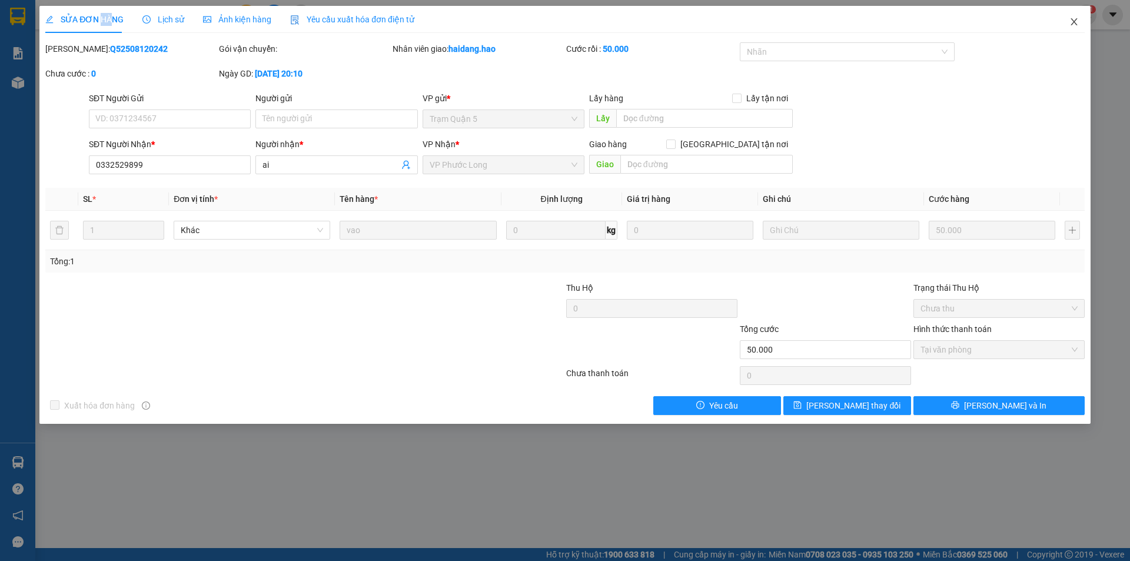
click at [1078, 23] on icon "close" at bounding box center [1073, 21] width 9 height 9
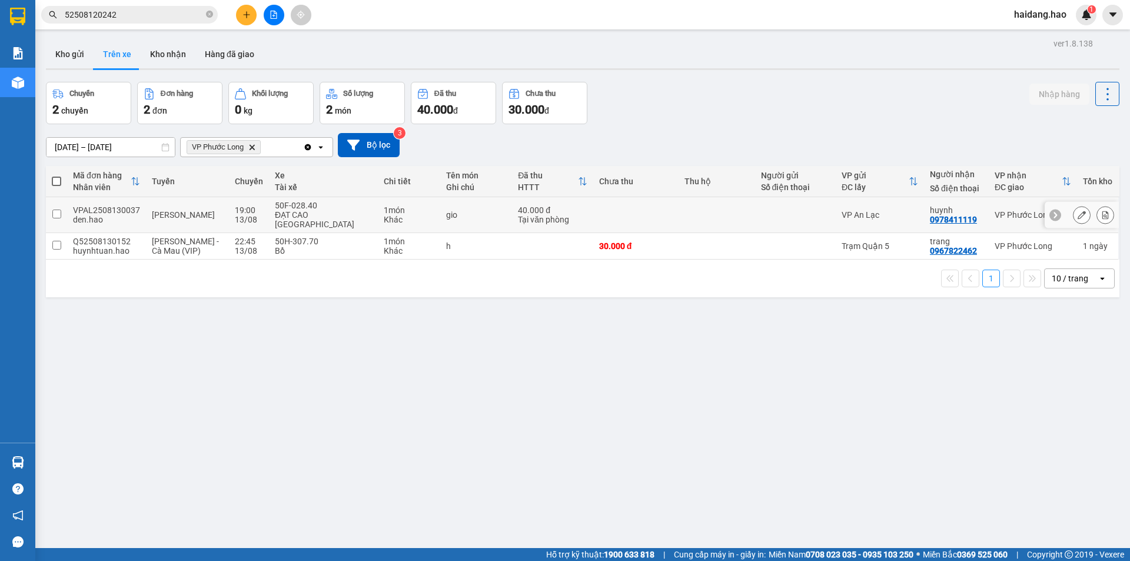
click at [693, 213] on td at bounding box center [717, 215] width 77 height 36
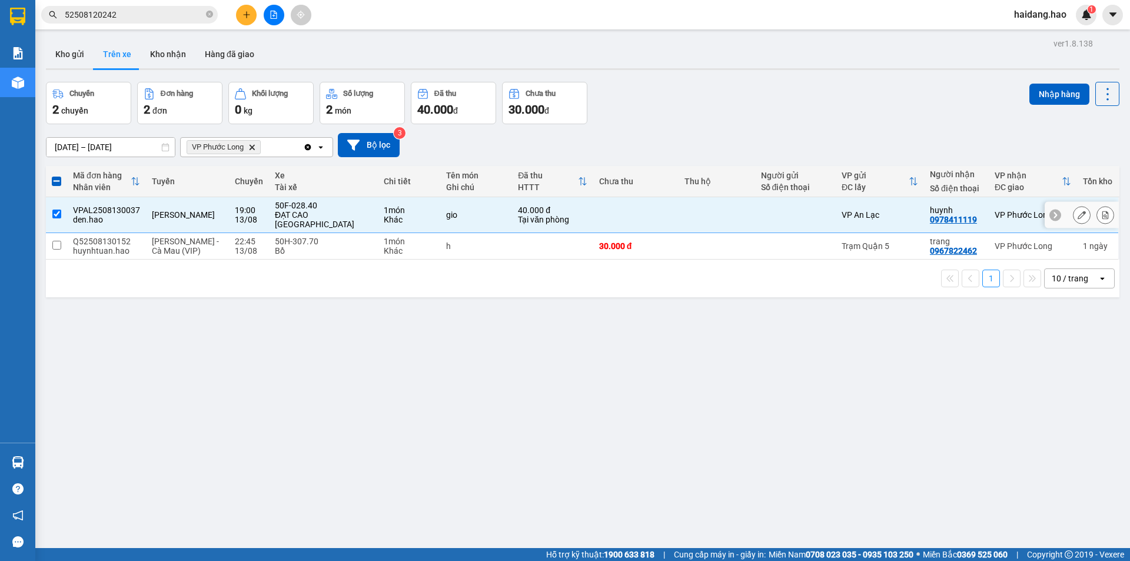
click at [693, 213] on td at bounding box center [717, 215] width 77 height 36
checkbox input "false"
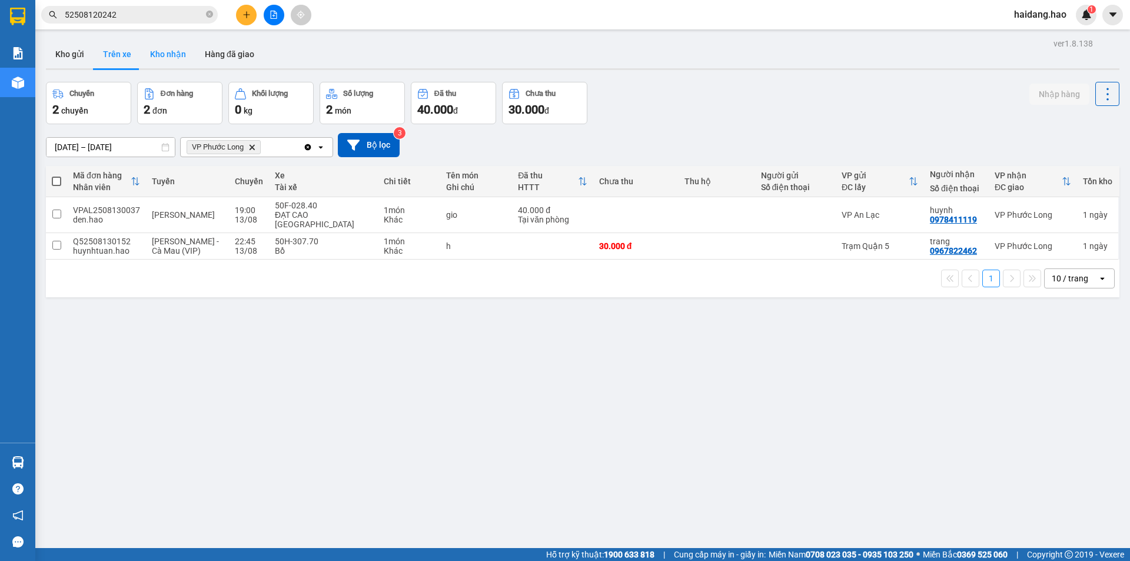
click at [170, 52] on button "Kho nhận" at bounding box center [168, 54] width 55 height 28
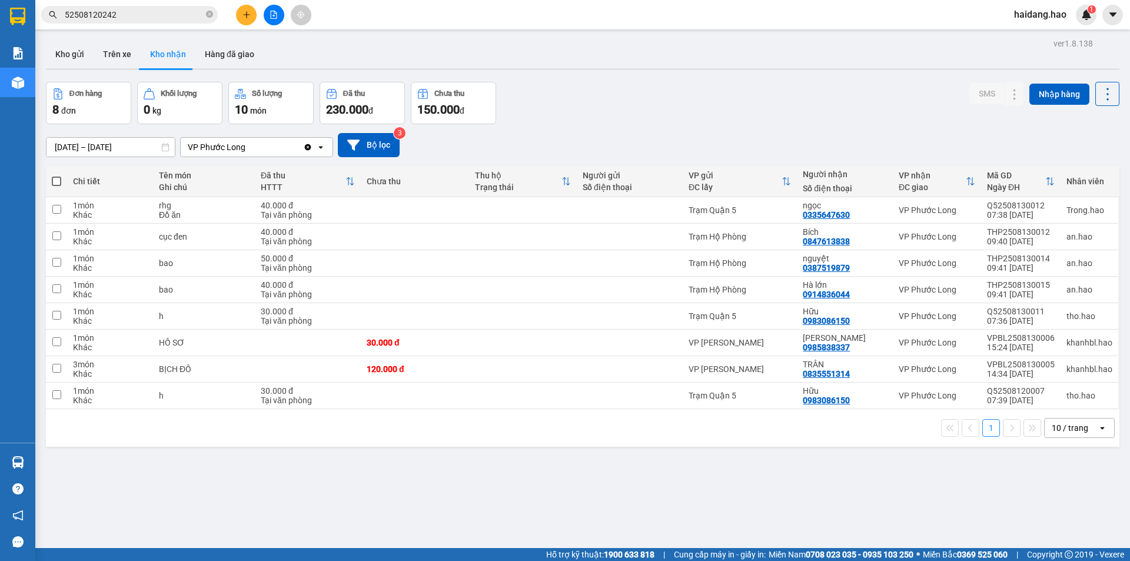
drag, startPoint x: 818, startPoint y: 504, endPoint x: 842, endPoint y: 469, distance: 42.0
click at [818, 497] on div "ver 1.8.138 Kho gửi Trên xe Kho nhận Hàng đã giao Đơn hàng 8 đơn Khối lượng 0 k…" at bounding box center [582, 315] width 1083 height 561
click at [245, 7] on button at bounding box center [246, 15] width 21 height 21
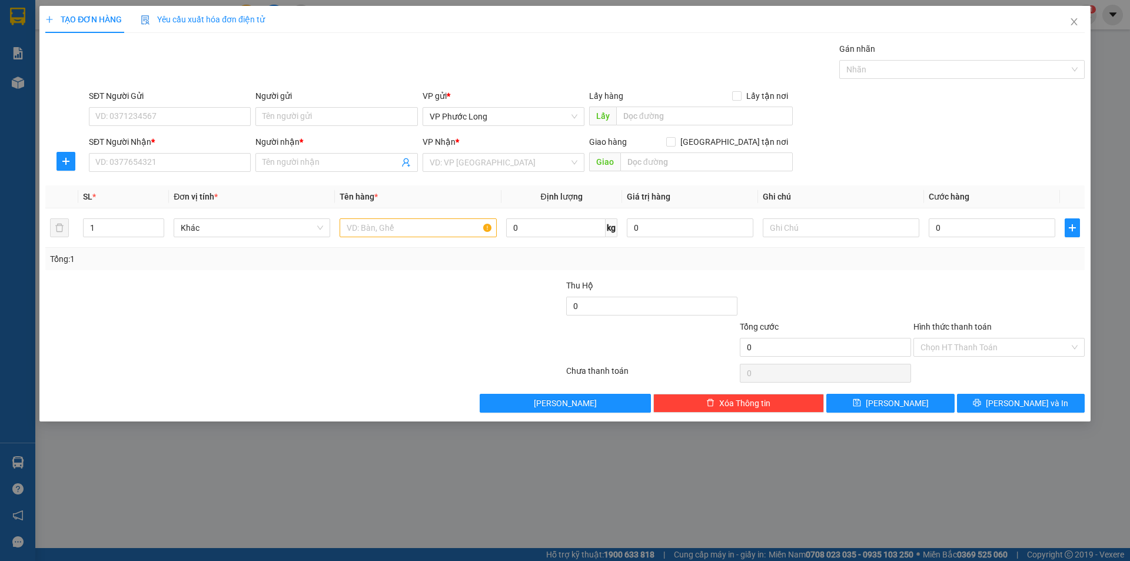
click at [158, 135] on div "SĐT Người Nhận *" at bounding box center [170, 141] width 162 height 13
click at [158, 153] on input "SĐT Người Nhận *" at bounding box center [170, 162] width 162 height 19
click at [152, 158] on input "SĐT Người Nhận *" at bounding box center [170, 162] width 162 height 19
type input "0943869606"
drag, startPoint x: 345, startPoint y: 142, endPoint x: 343, endPoint y: 160, distance: 18.3
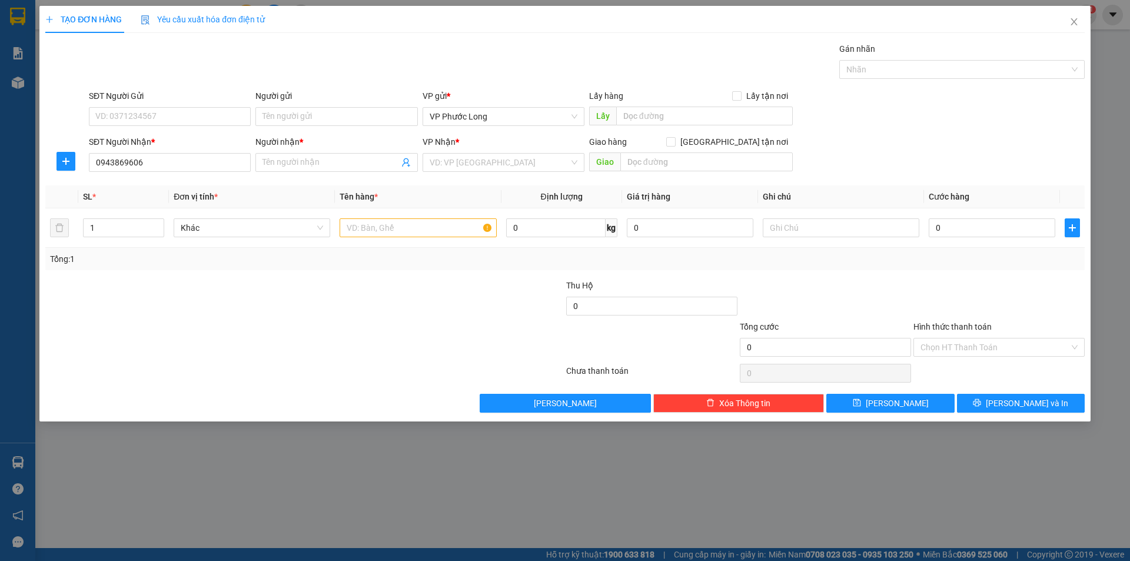
click at [345, 143] on div "Người nhận *" at bounding box center [336, 141] width 162 height 13
click at [345, 156] on input "Người nhận *" at bounding box center [331, 162] width 136 height 13
click at [343, 160] on input "Người nhận *" at bounding box center [331, 162] width 136 height 13
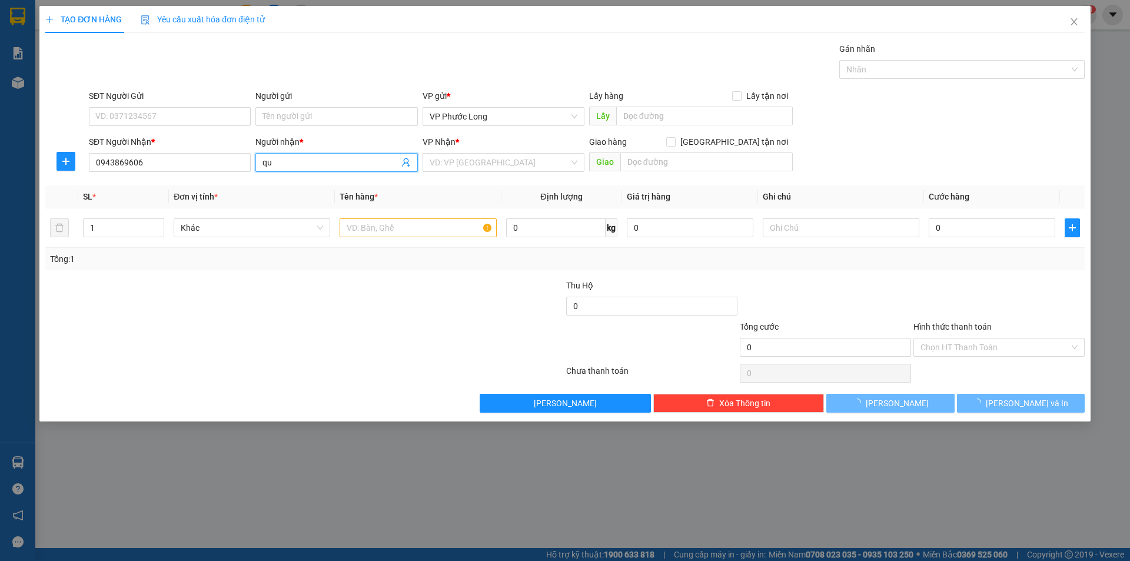
type input "q"
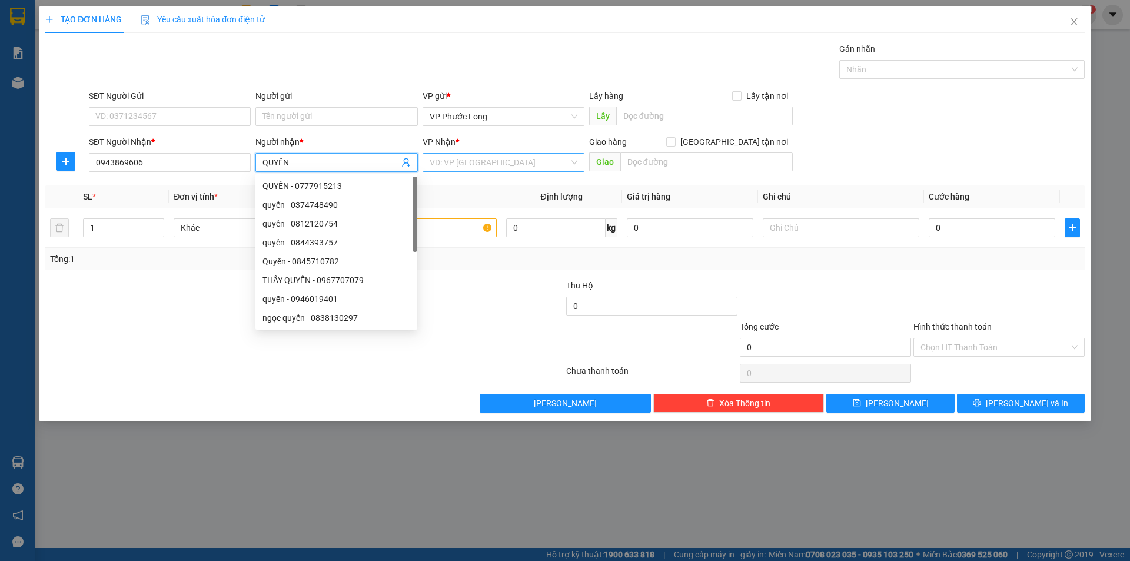
type input "QUYẾN"
click at [477, 165] on input "search" at bounding box center [499, 163] width 139 height 18
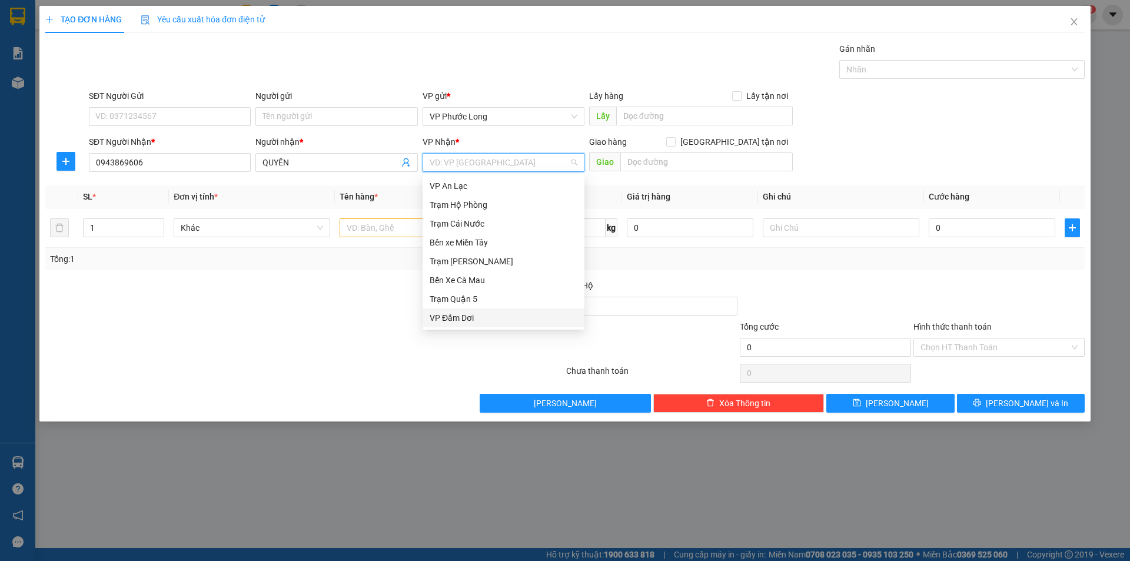
click at [354, 319] on div at bounding box center [217, 299] width 347 height 41
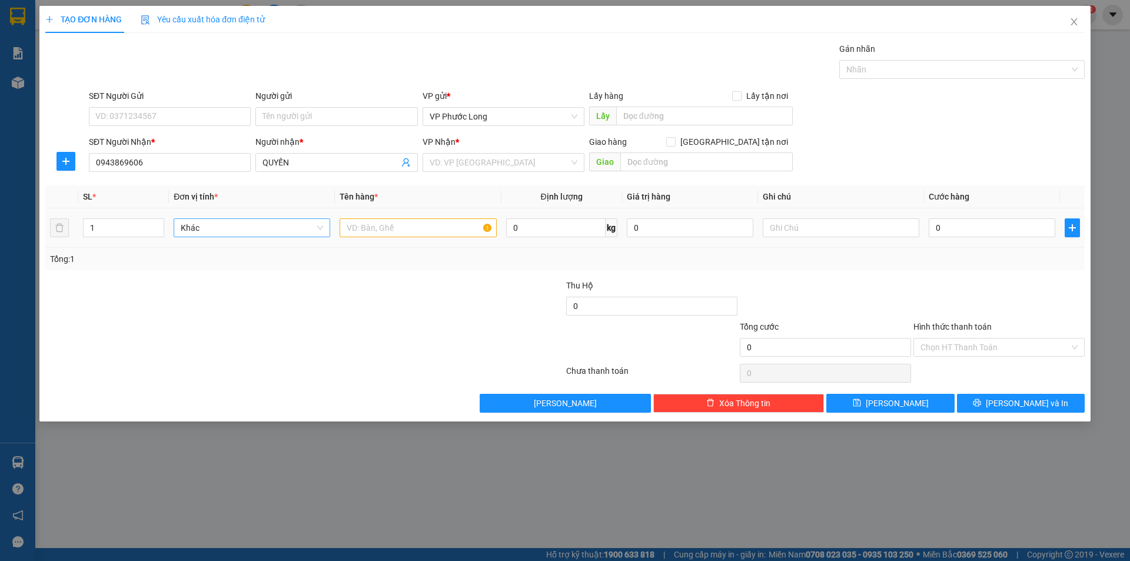
click at [284, 222] on span "Khác" at bounding box center [252, 228] width 142 height 18
click at [271, 296] on div at bounding box center [217, 299] width 347 height 41
click at [431, 227] on input "text" at bounding box center [418, 227] width 157 height 19
type input "BAO"
click at [864, 233] on input "text" at bounding box center [841, 227] width 157 height 19
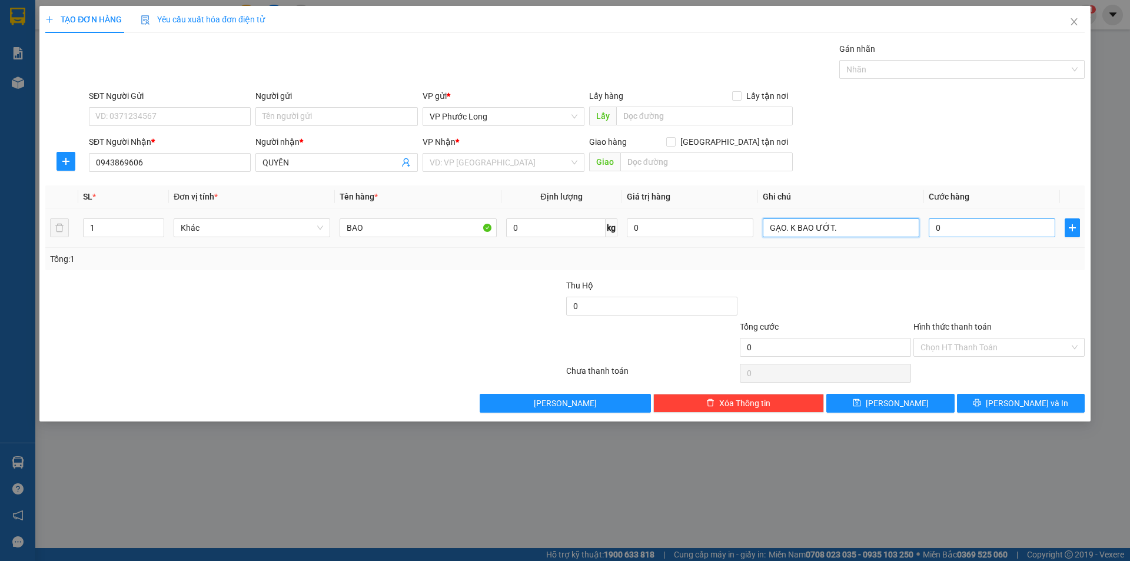
type input "GẠO. K BAO ƯỚT."
click at [973, 235] on input "0" at bounding box center [992, 227] width 127 height 19
click at [490, 165] on input "search" at bounding box center [499, 163] width 139 height 18
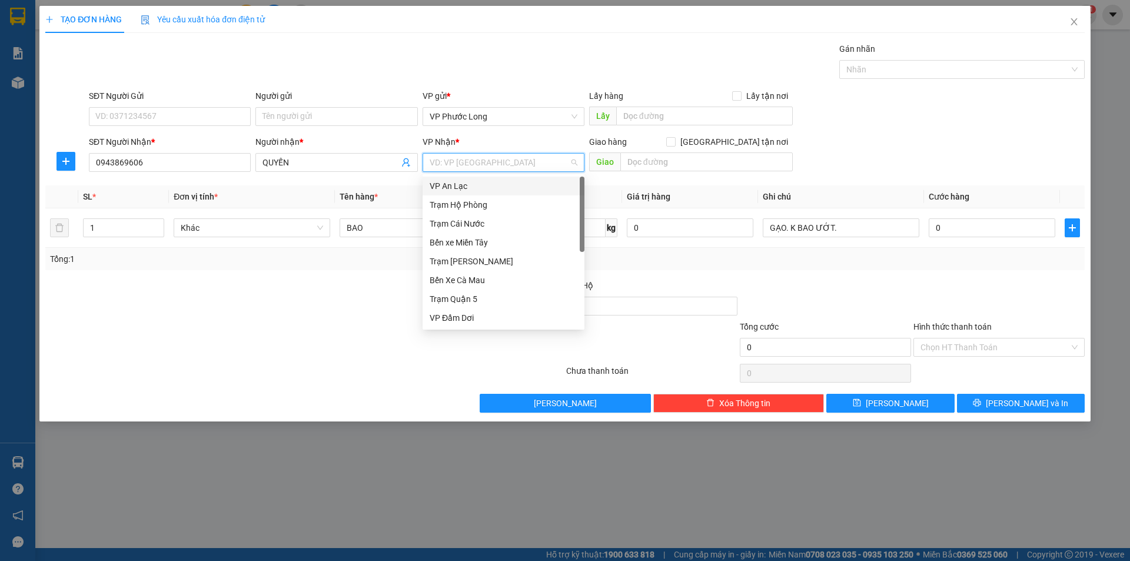
click at [476, 189] on div "VP An Lạc" at bounding box center [504, 186] width 148 height 13
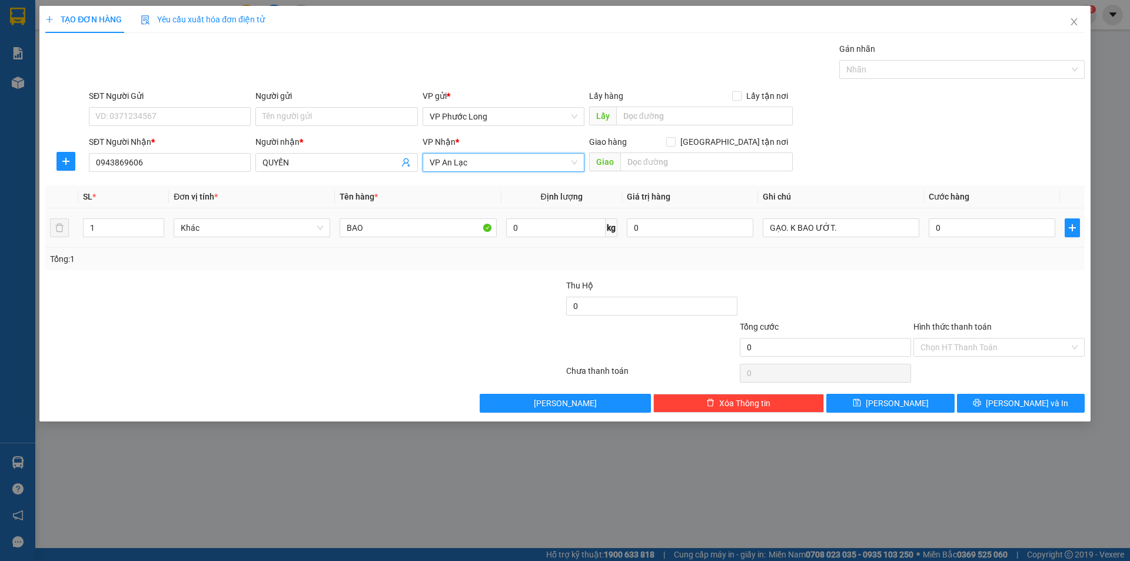
click at [1013, 241] on td "0" at bounding box center [992, 227] width 136 height 39
click at [1007, 227] on input "0" at bounding box center [992, 227] width 127 height 19
type input "004"
type input "4"
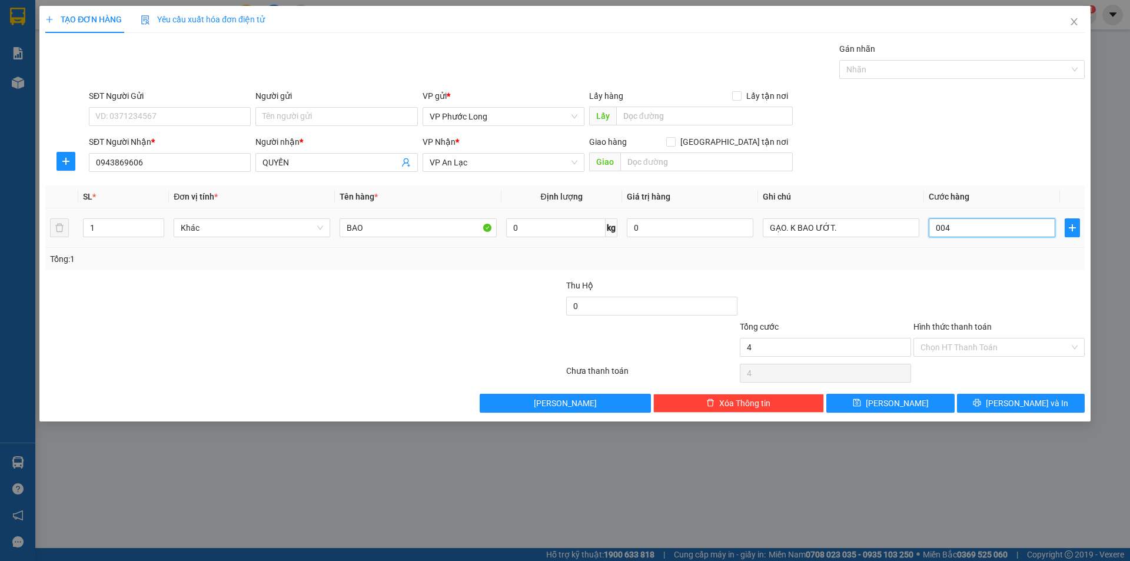
type input "0.040"
type input "40"
drag, startPoint x: 946, startPoint y: 270, endPoint x: 975, endPoint y: 254, distance: 33.4
click at [958, 265] on div "Tổng: 1" at bounding box center [564, 259] width 1039 height 22
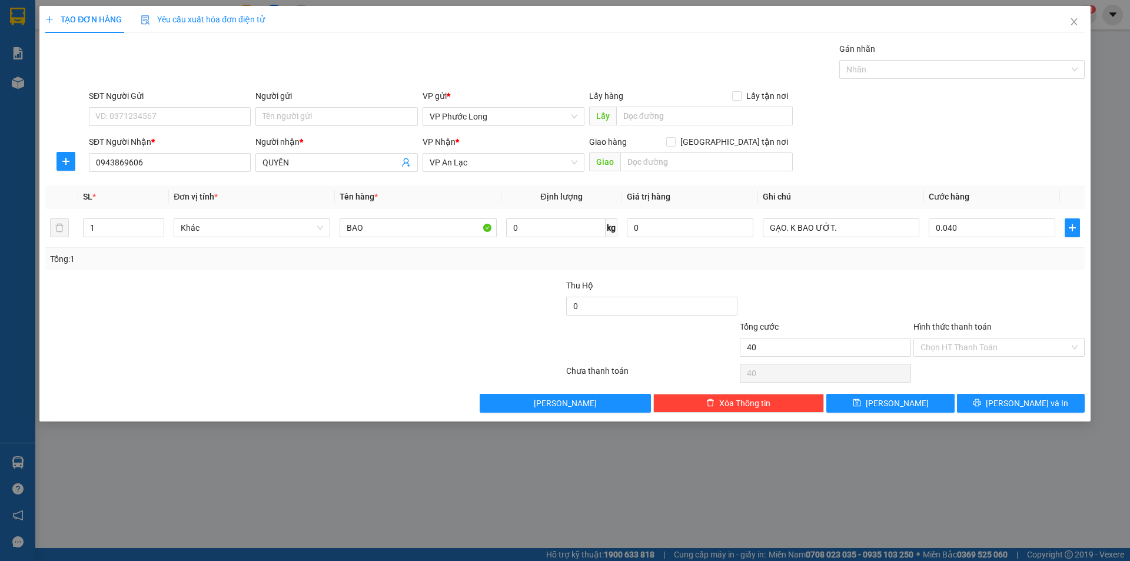
type input "40.000"
click at [961, 343] on input "Hình thức thanh toán" at bounding box center [995, 347] width 149 height 18
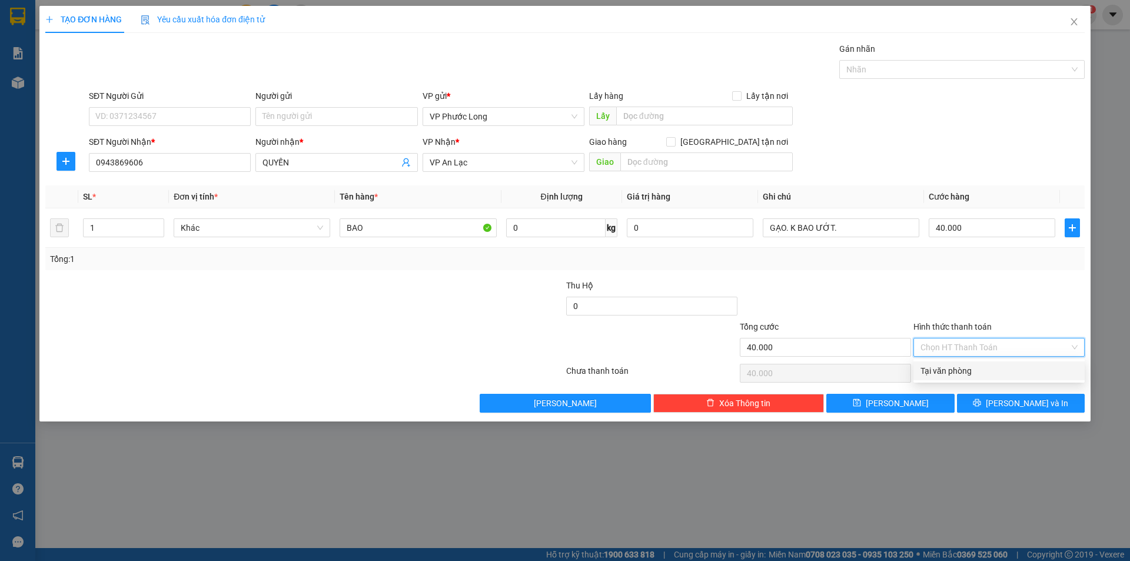
click at [963, 367] on div "Tại văn phòng" at bounding box center [999, 370] width 157 height 13
type input "0"
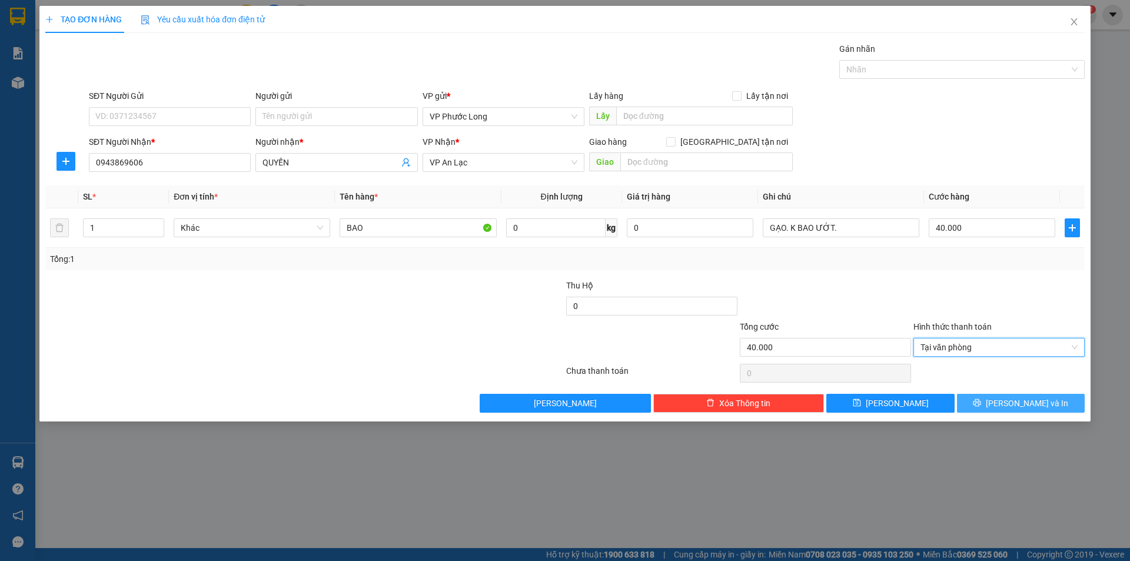
drag, startPoint x: 1019, startPoint y: 406, endPoint x: 1027, endPoint y: 406, distance: 8.3
click at [1020, 406] on span "[PERSON_NAME] và In" at bounding box center [1027, 403] width 82 height 13
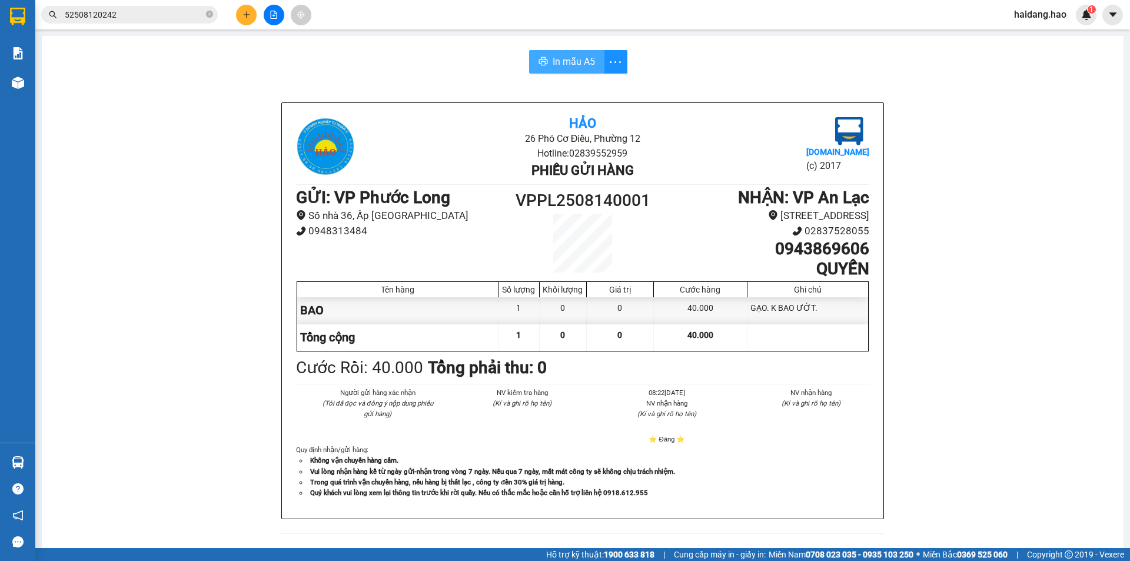
drag, startPoint x: 568, startPoint y: 65, endPoint x: 783, endPoint y: 81, distance: 216.0
click at [576, 65] on span "In mẫu A5" at bounding box center [574, 61] width 42 height 15
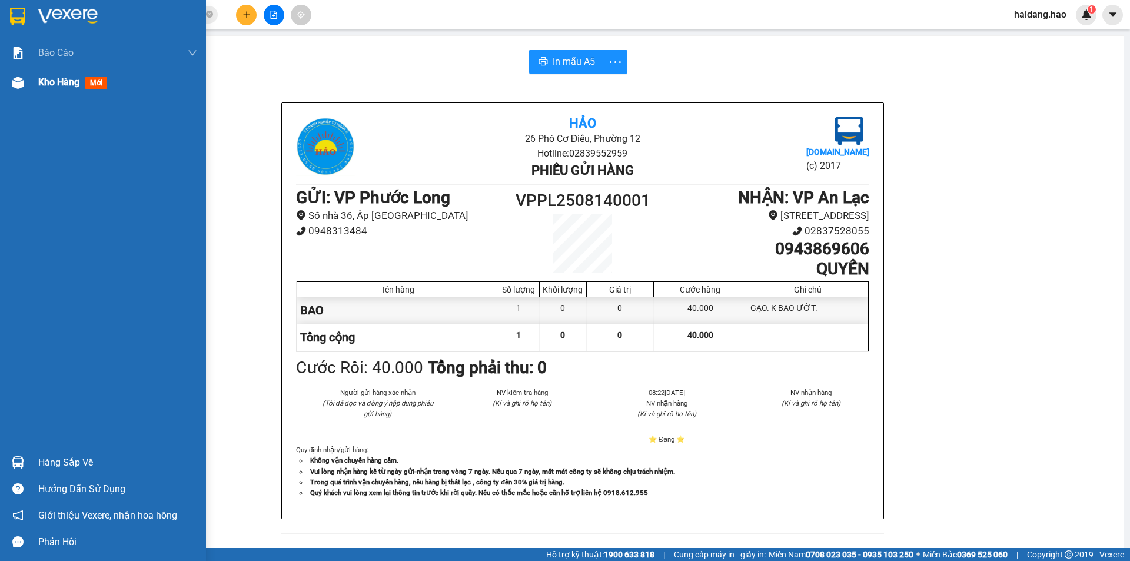
click at [62, 85] on span "Kho hàng" at bounding box center [58, 82] width 41 height 11
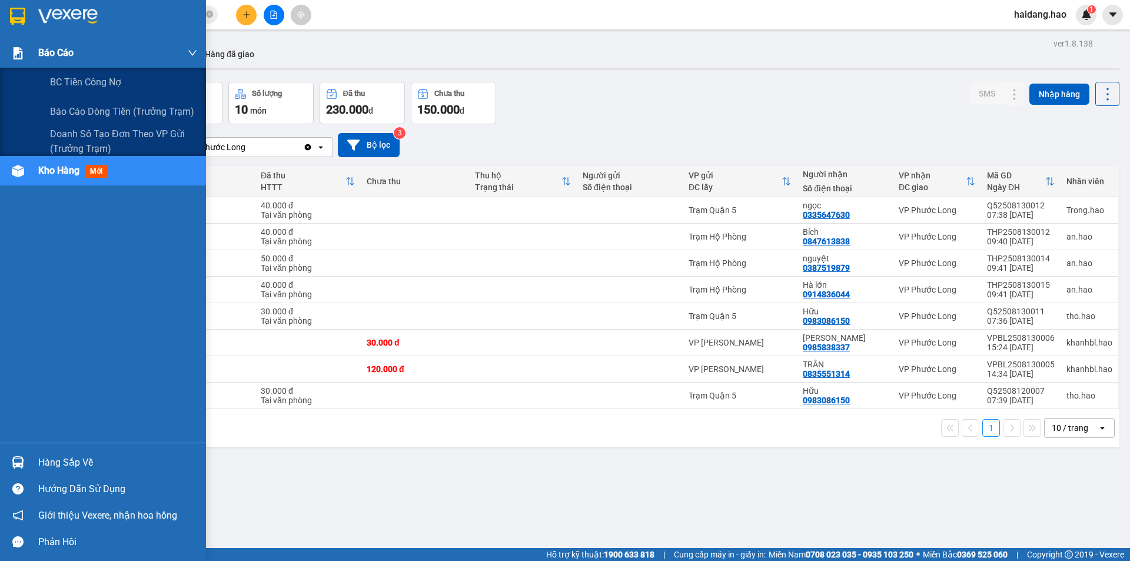
click at [30, 57] on div "Báo cáo" at bounding box center [103, 52] width 206 height 29
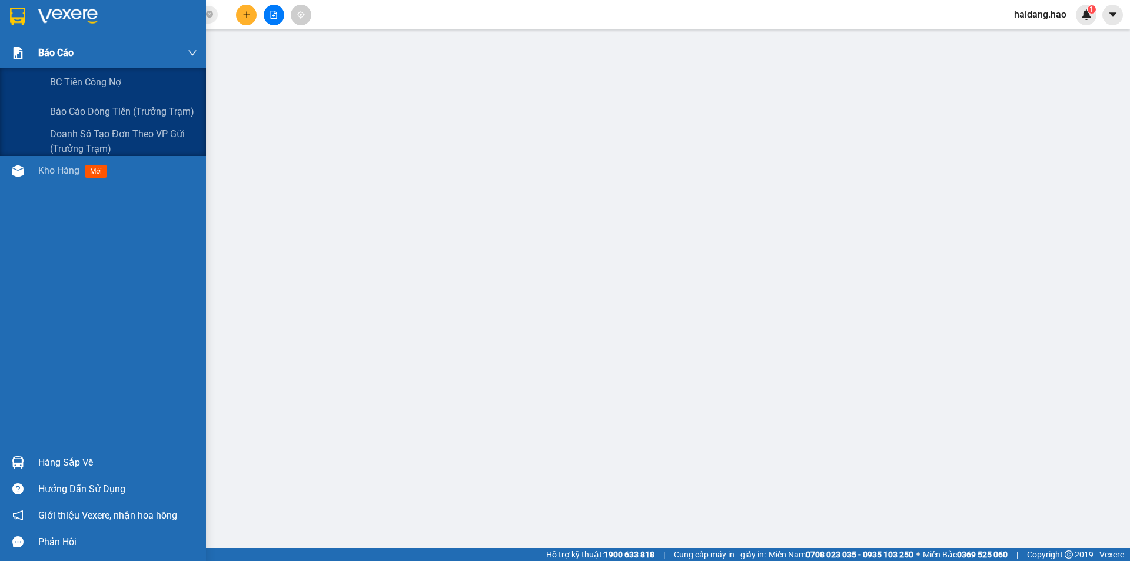
click at [15, 54] on img at bounding box center [18, 53] width 12 height 12
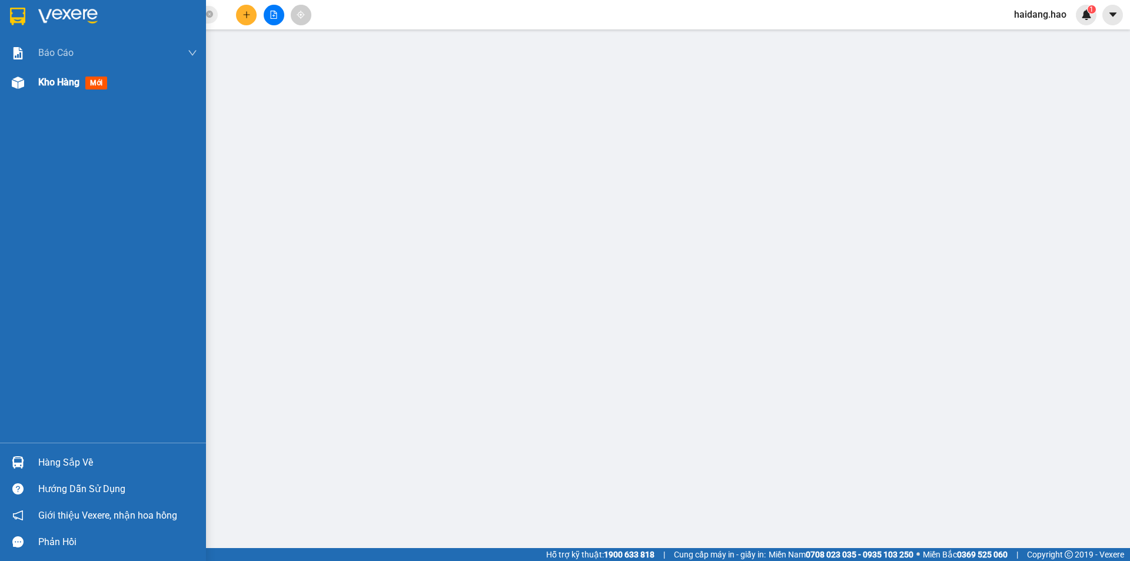
click at [82, 80] on div "Kho hàng mới" at bounding box center [75, 82] width 74 height 15
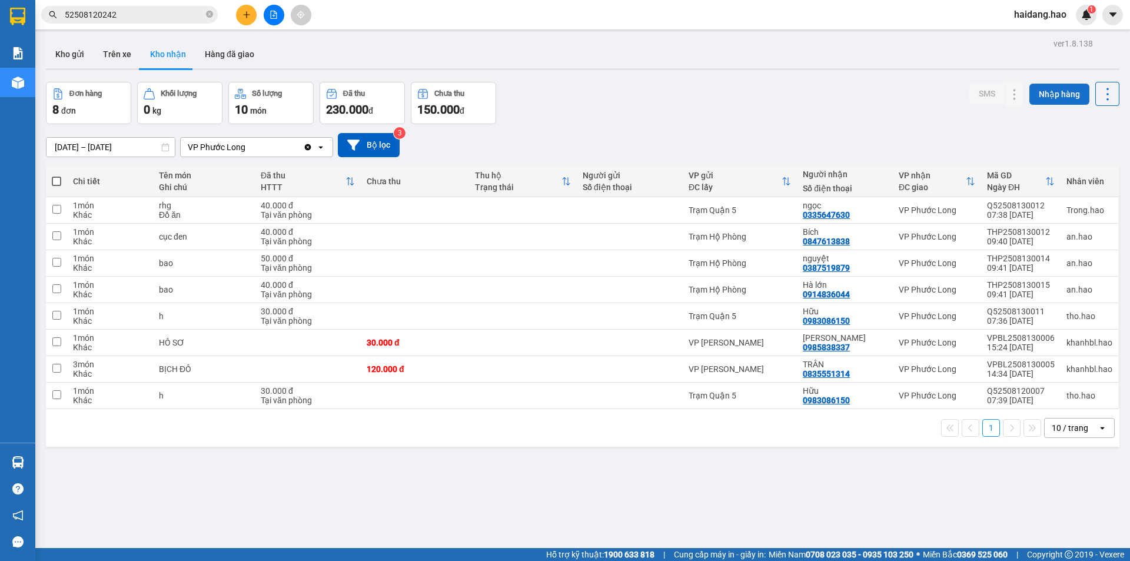
click at [1039, 95] on button "Nhập hàng" at bounding box center [1059, 94] width 60 height 21
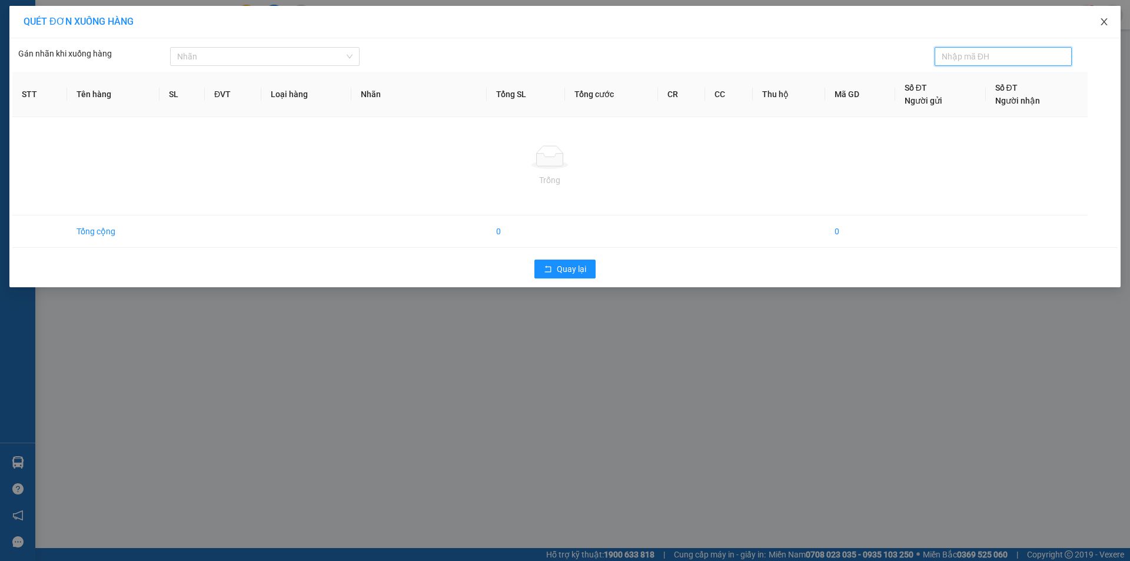
click at [1099, 29] on span "Close" at bounding box center [1104, 22] width 33 height 33
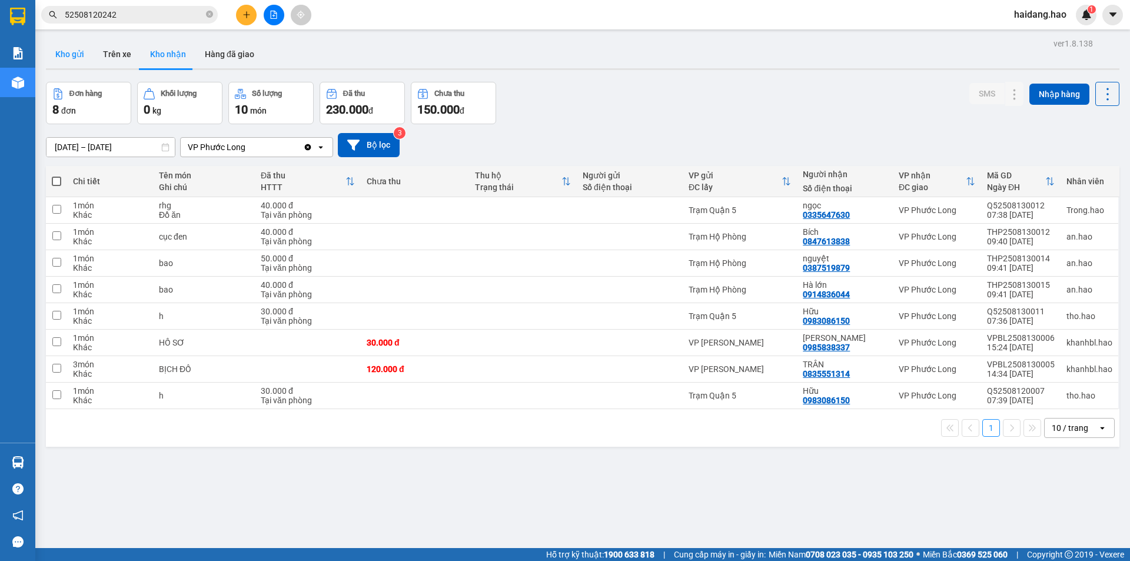
click at [76, 58] on button "Kho gửi" at bounding box center [70, 54] width 48 height 28
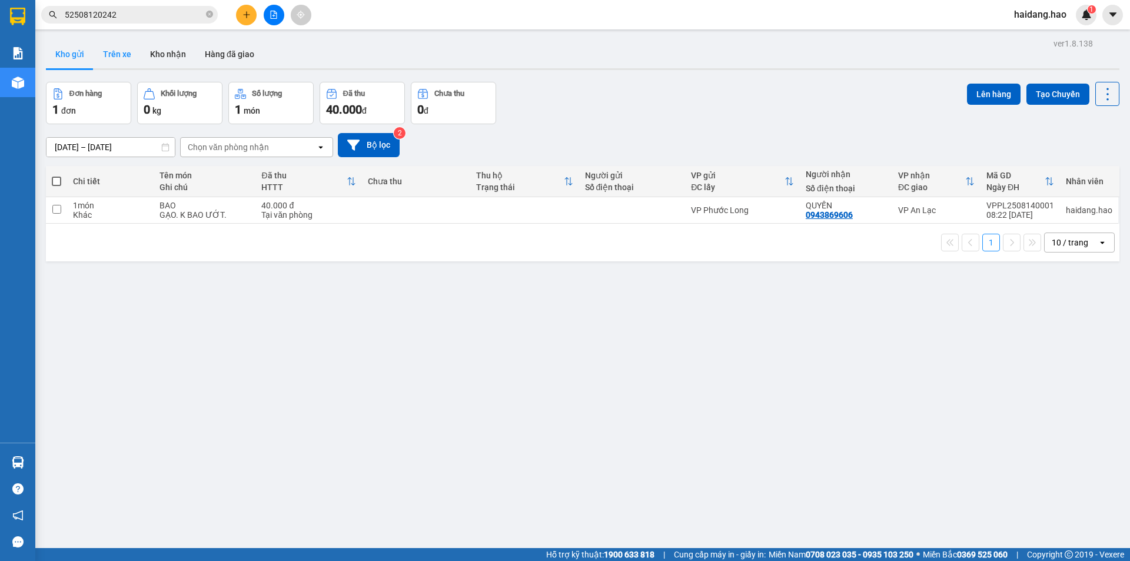
click at [114, 53] on button "Trên xe" at bounding box center [117, 54] width 47 height 28
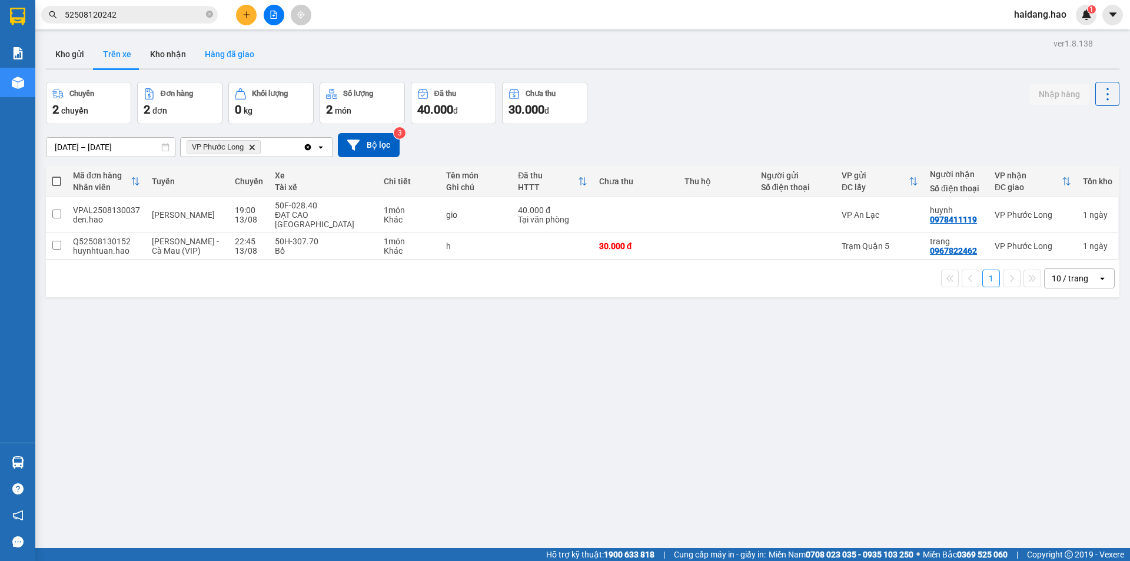
click at [218, 48] on button "Hàng đã giao" at bounding box center [229, 54] width 68 height 28
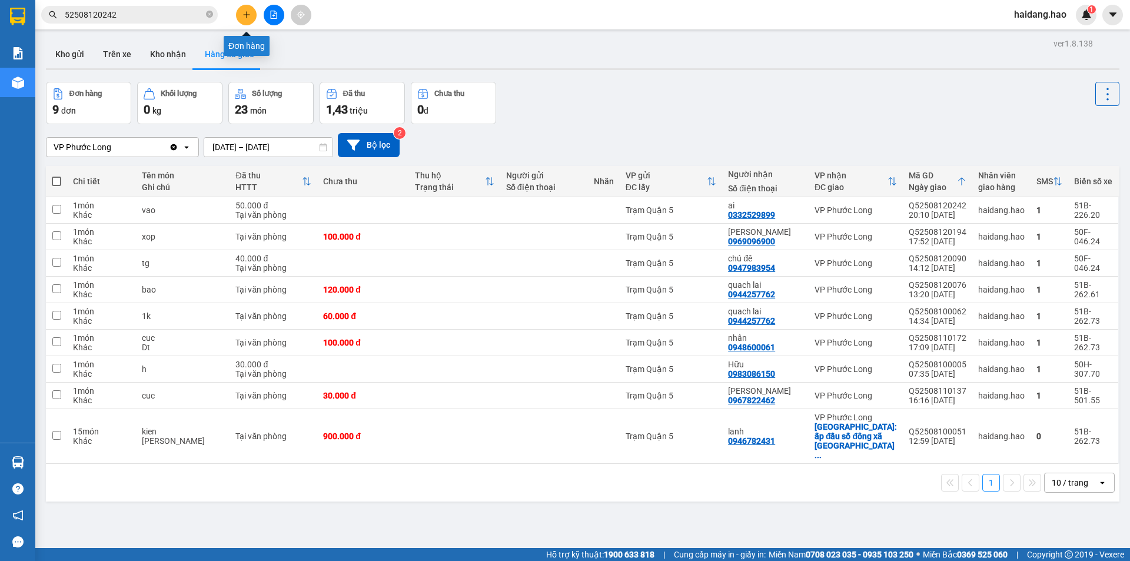
click at [243, 14] on icon "plus" at bounding box center [247, 15] width 8 height 8
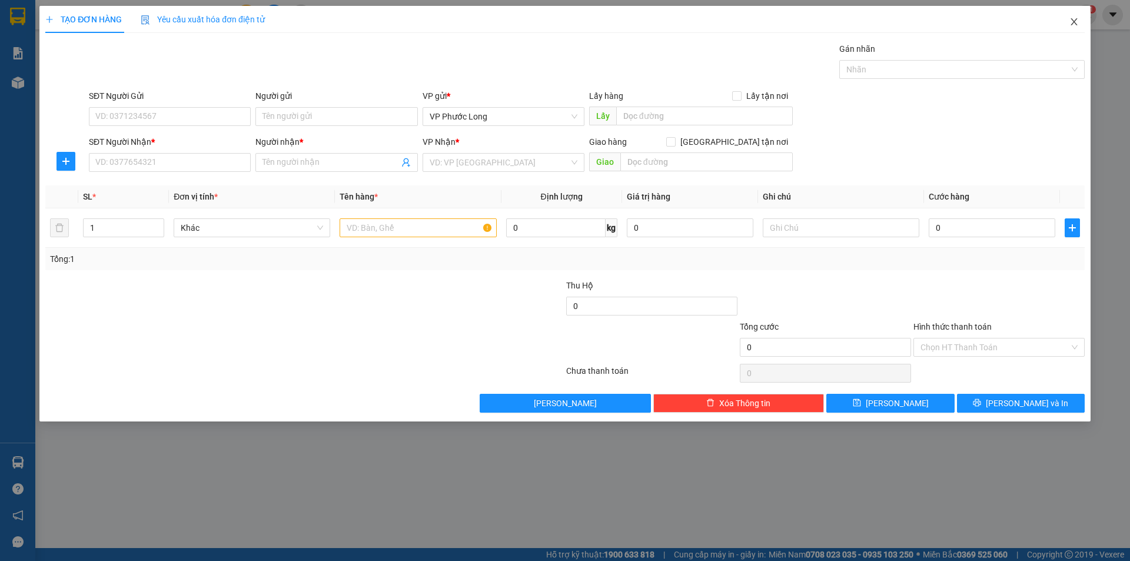
click at [1071, 16] on span "Close" at bounding box center [1074, 22] width 33 height 33
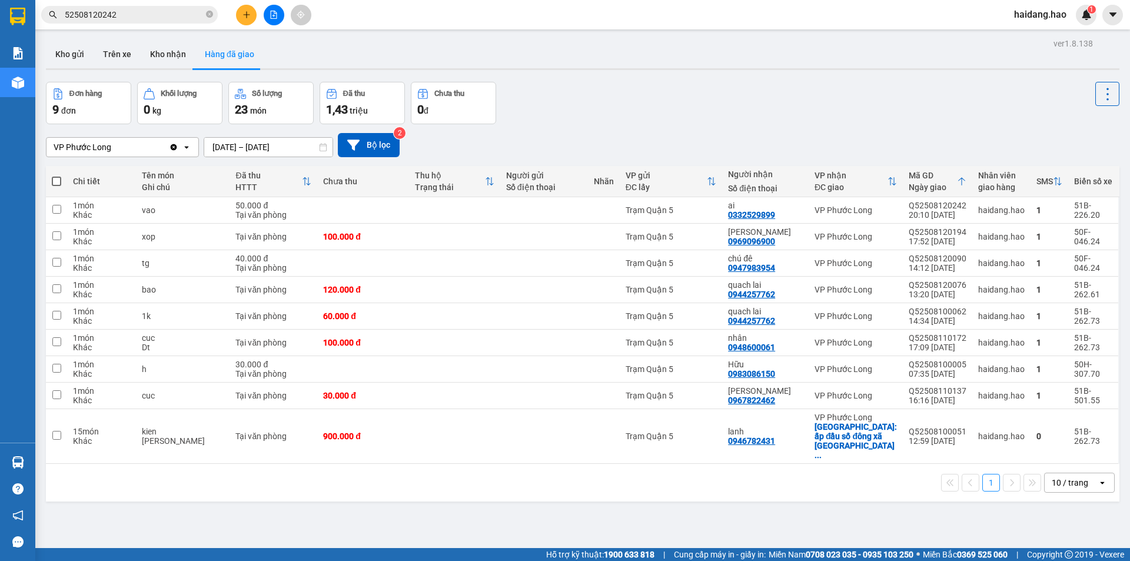
click at [98, 91] on div "Đơn hàng" at bounding box center [85, 93] width 32 height 8
click at [153, 51] on button "Kho nhận" at bounding box center [168, 54] width 55 height 28
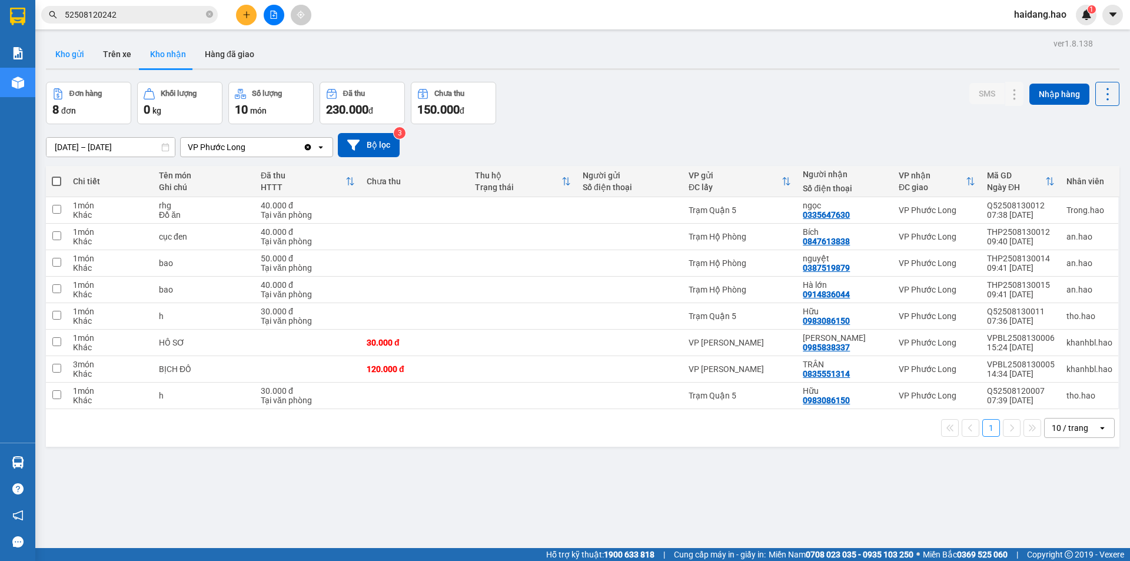
click at [63, 59] on button "Kho gửi" at bounding box center [70, 54] width 48 height 28
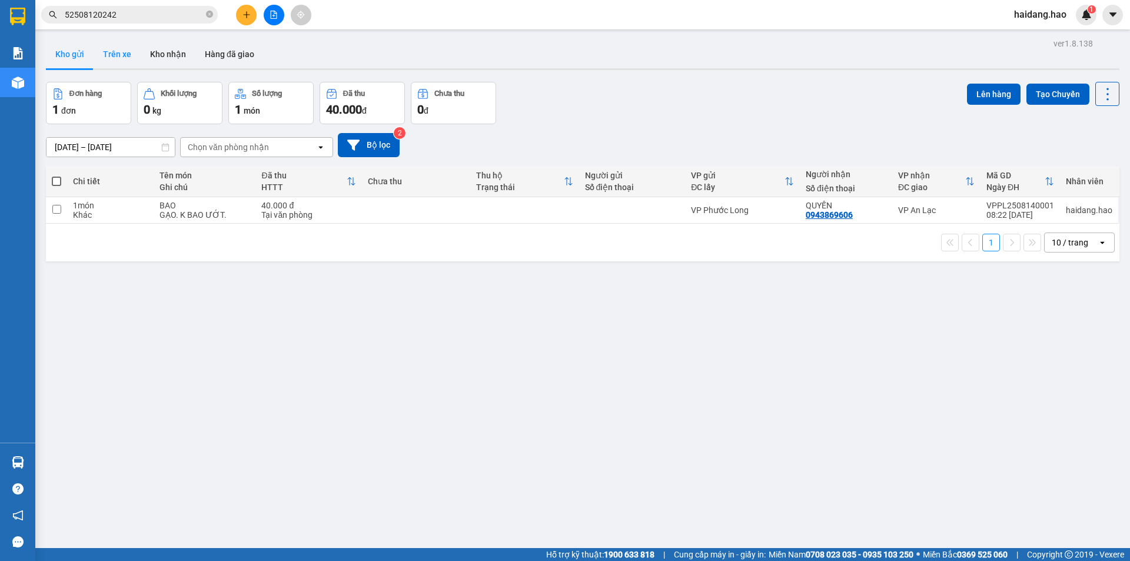
click at [115, 58] on button "Trên xe" at bounding box center [117, 54] width 47 height 28
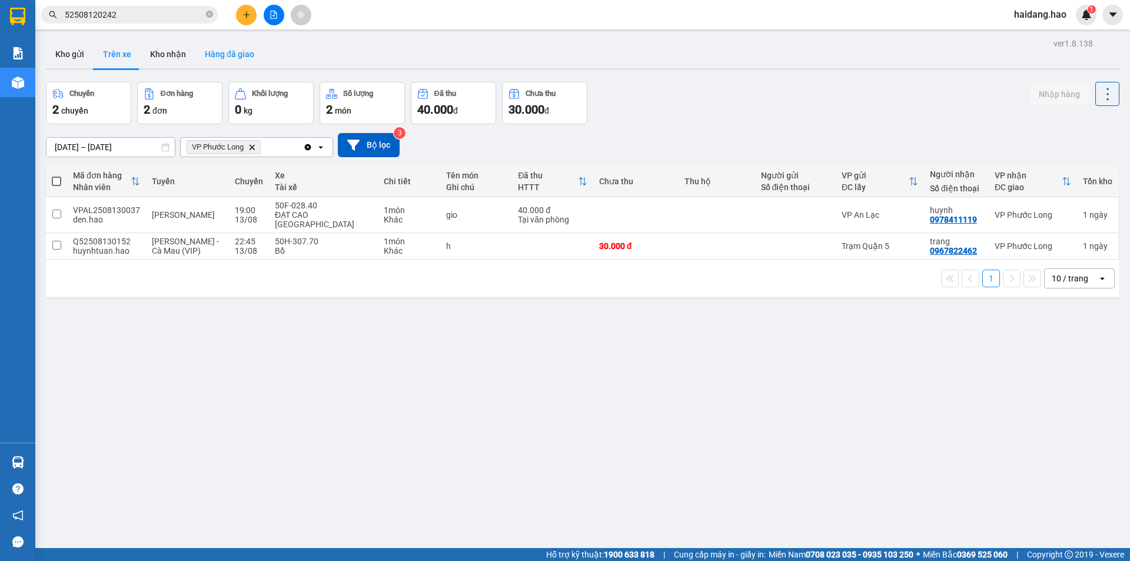
click at [229, 53] on button "Hàng đã giao" at bounding box center [229, 54] width 68 height 28
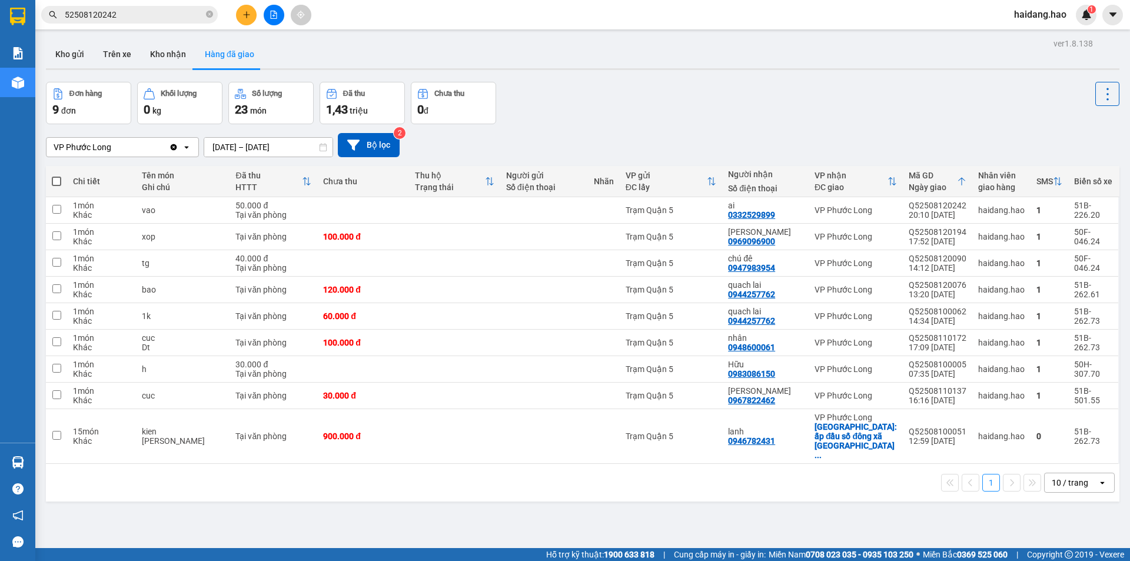
click at [115, 107] on div "9 đơn" at bounding box center [88, 109] width 72 height 16
click at [171, 57] on button "Kho nhận" at bounding box center [168, 54] width 55 height 28
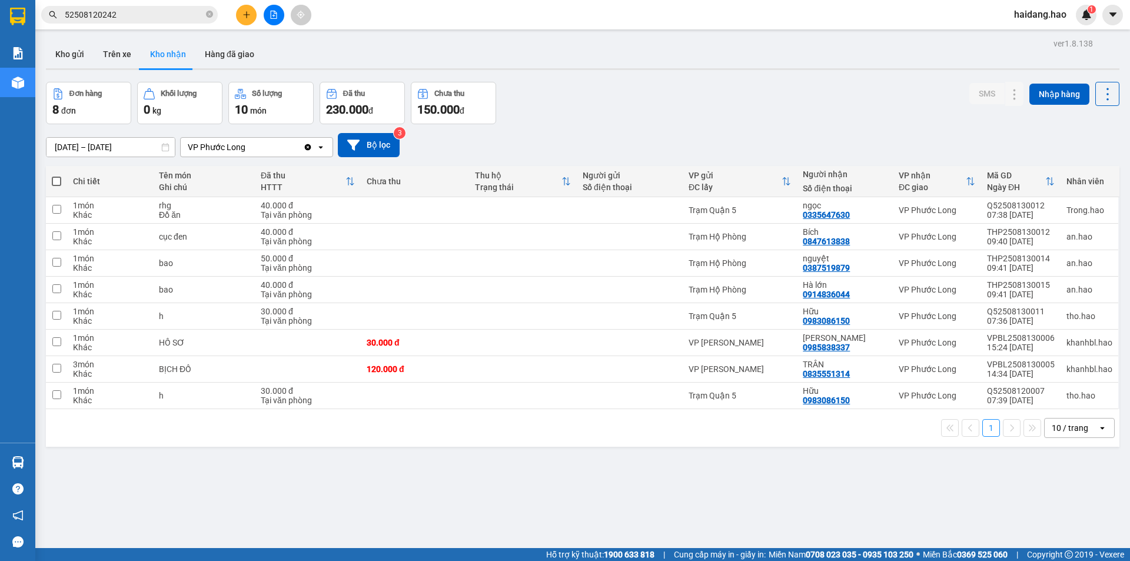
click at [107, 104] on div "8 đơn" at bounding box center [88, 109] width 72 height 16
click at [243, 16] on icon "plus" at bounding box center [247, 15] width 8 height 8
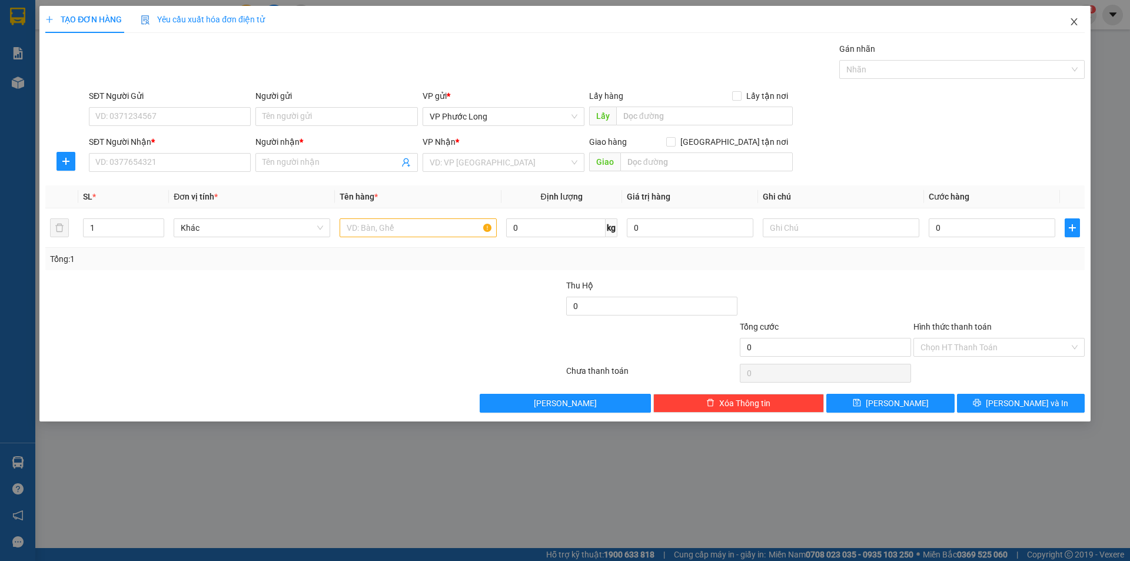
click at [1073, 24] on icon "close" at bounding box center [1074, 21] width 6 height 7
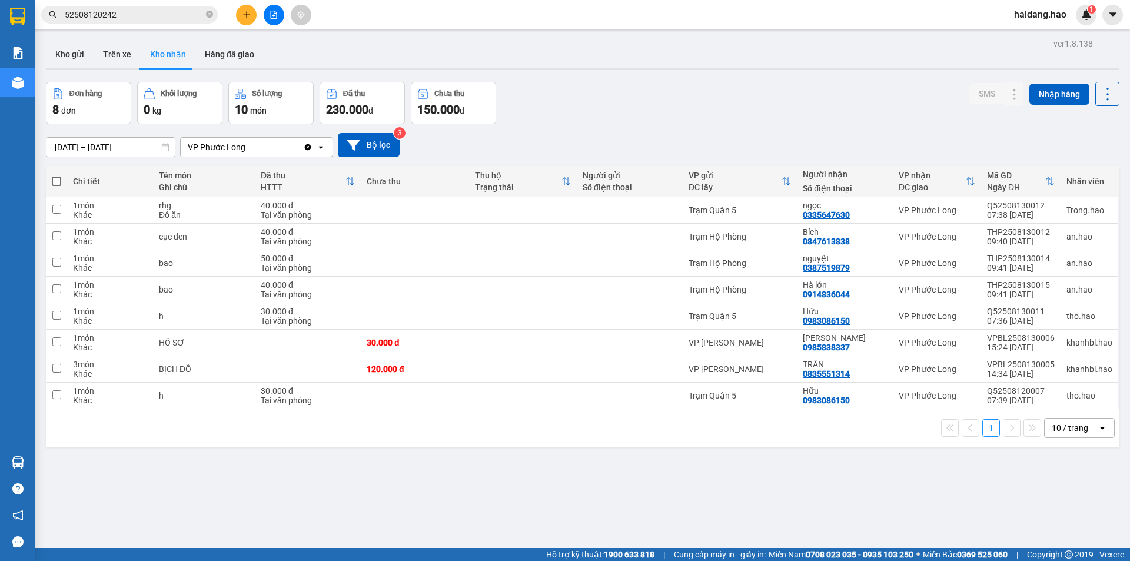
click at [109, 112] on div "8 đơn" at bounding box center [88, 109] width 72 height 16
click at [58, 371] on input "checkbox" at bounding box center [56, 368] width 9 height 9
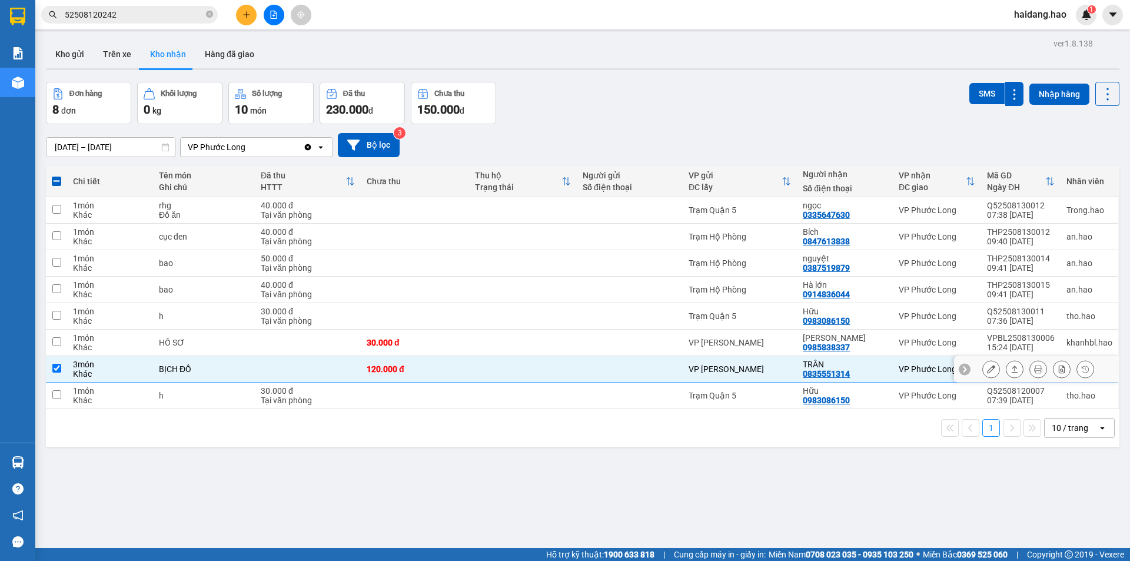
click at [52, 368] on input "checkbox" at bounding box center [56, 368] width 9 height 9
checkbox input "false"
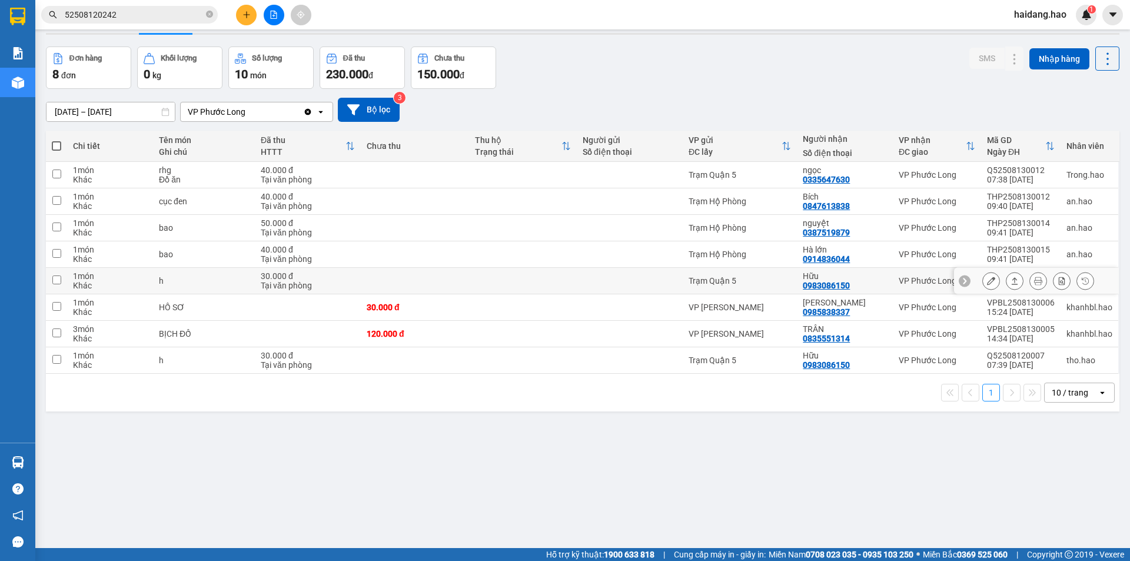
scroll to position [54, 0]
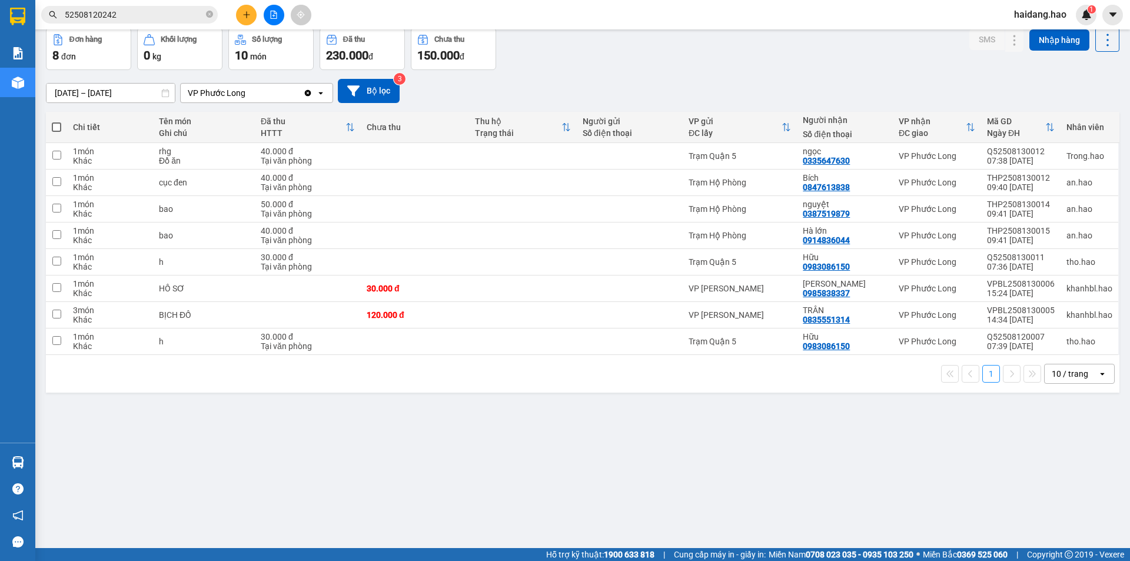
click at [201, 437] on div "ver 1.8.138 Kho gửi Trên xe Kho nhận Hàng đã giao Đơn hàng 8 đơn Khối lượng 0 k…" at bounding box center [582, 261] width 1083 height 561
click at [608, 295] on td at bounding box center [630, 288] width 106 height 26
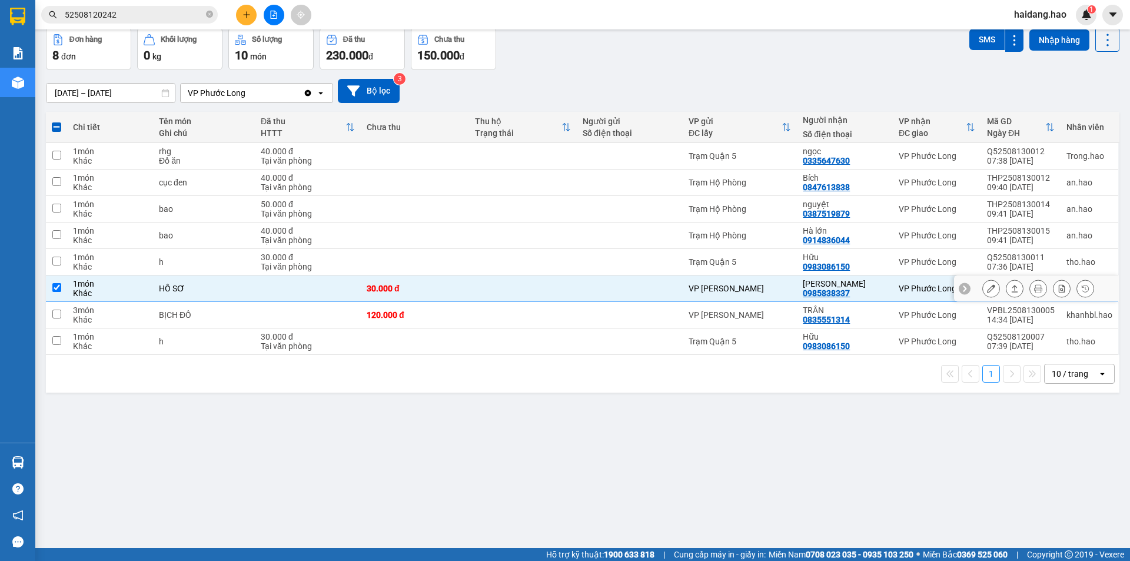
drag, startPoint x: 524, startPoint y: 293, endPoint x: 519, endPoint y: 293, distance: 5.9
click at [519, 293] on td at bounding box center [523, 288] width 108 height 26
checkbox input "false"
